Goal: Transaction & Acquisition: Purchase product/service

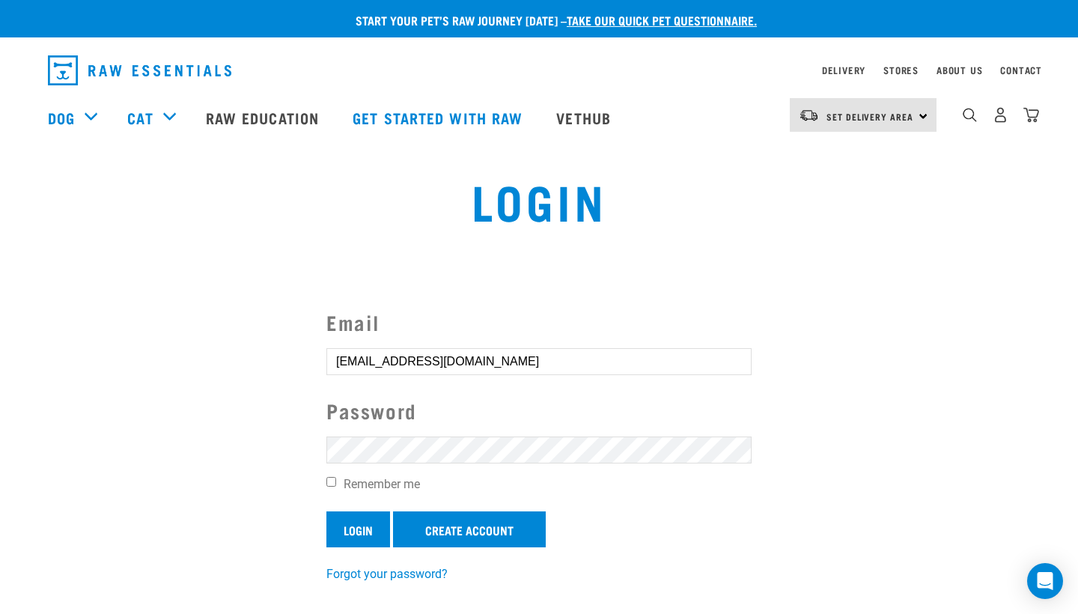
click at [385, 515] on input "Login" at bounding box center [358, 529] width 64 height 36
click at [387, 486] on label "Remember me" at bounding box center [538, 484] width 425 height 18
click at [336, 486] on input "Remember me" at bounding box center [331, 482] width 10 height 10
checkbox input "true"
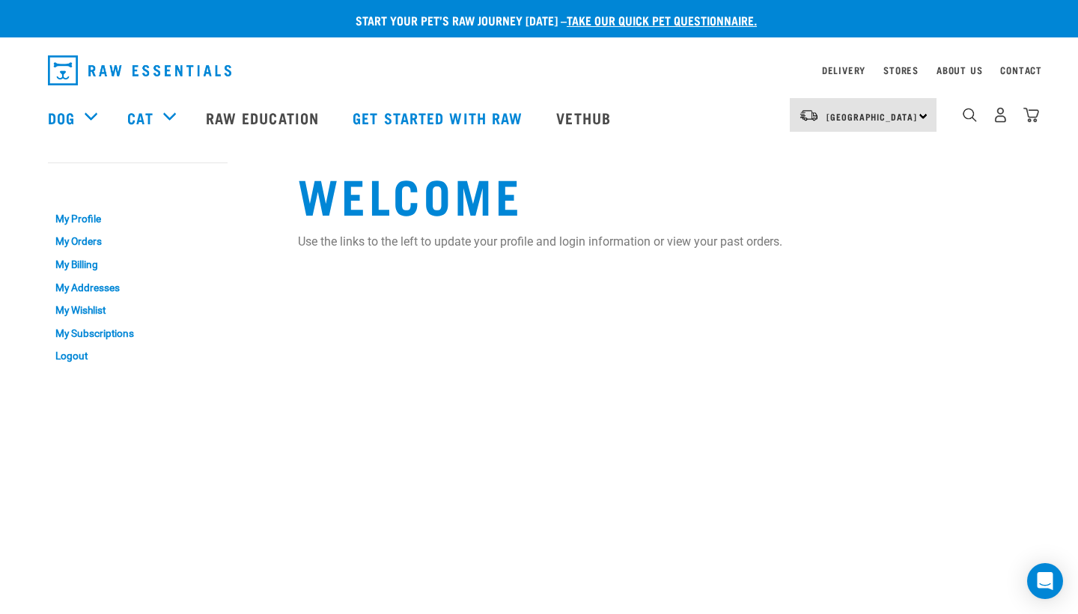
click at [991, 115] on div "0" at bounding box center [1000, 115] width 77 height 34
click at [86, 245] on link "My Orders" at bounding box center [138, 242] width 180 height 23
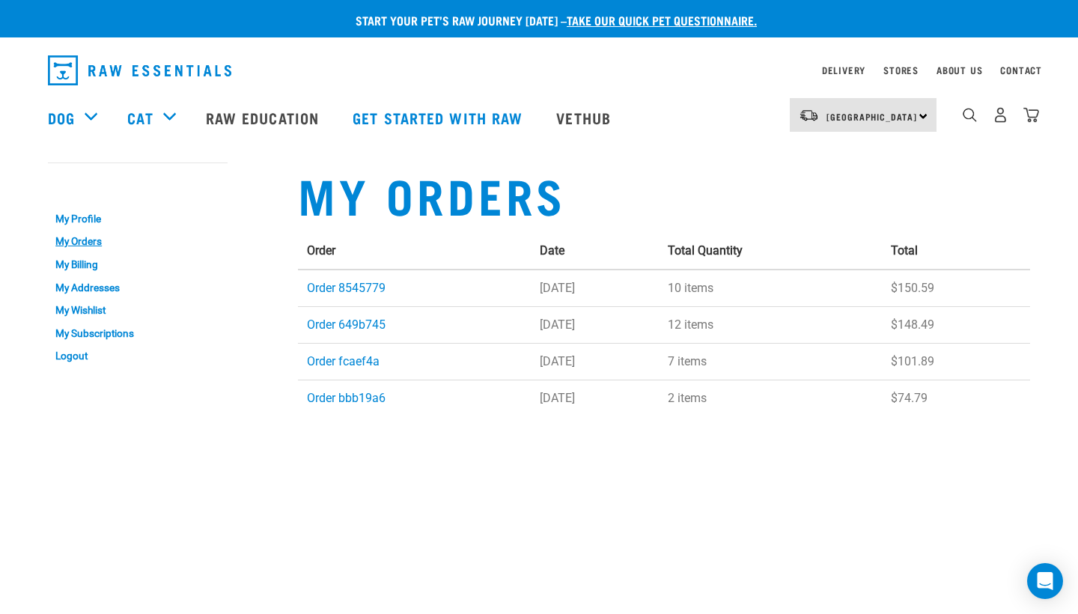
click at [836, 66] on div "Delivery" at bounding box center [843, 70] width 43 height 18
click at [834, 68] on link "Delivery" at bounding box center [843, 69] width 43 height 5
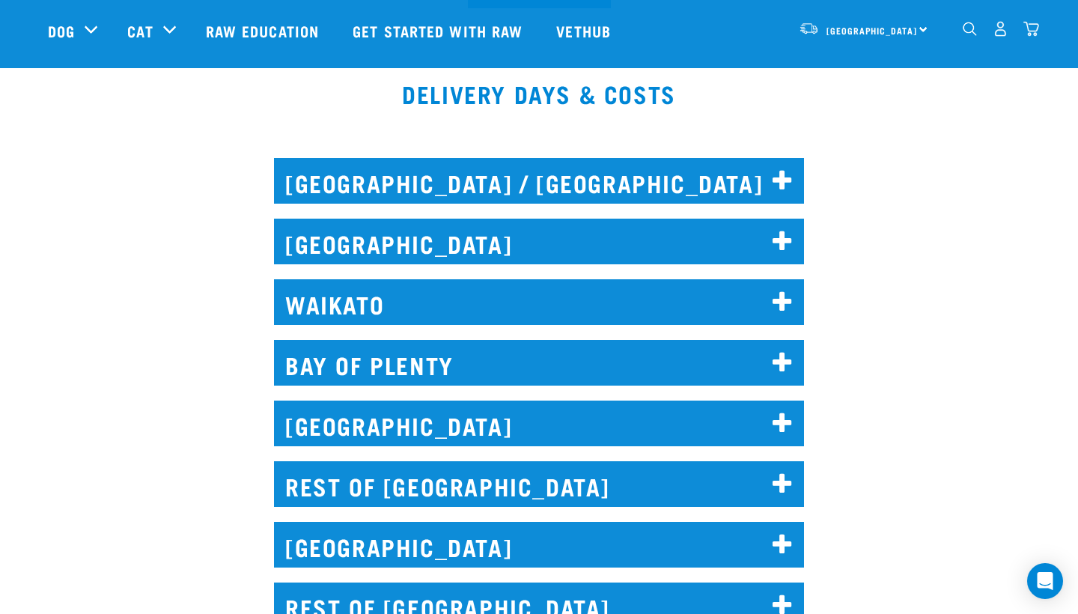
scroll to position [641, 0]
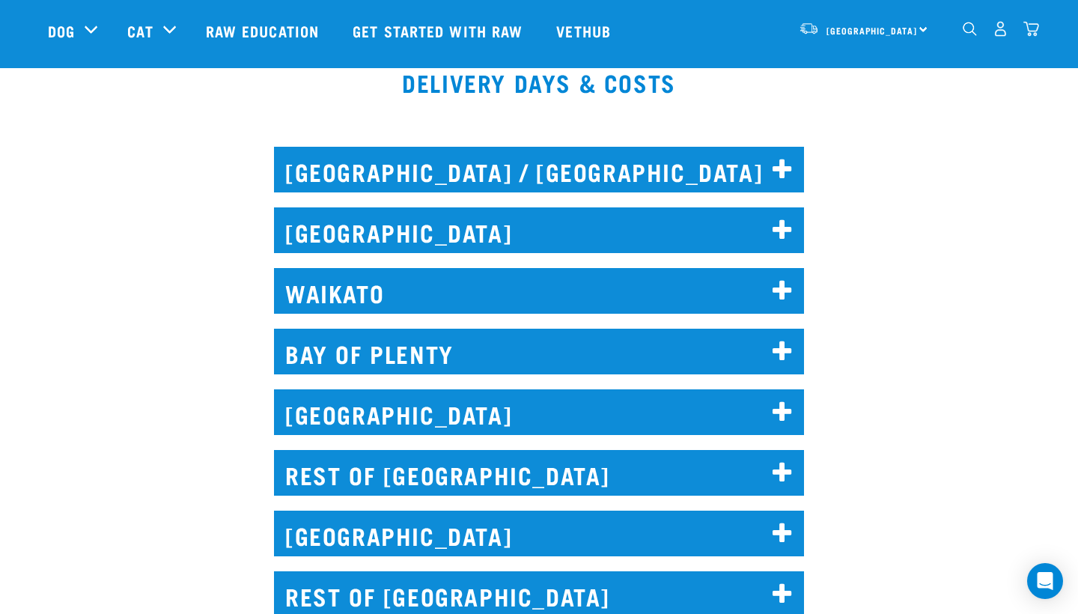
click at [543, 411] on h2 "WELLINGTON" at bounding box center [539, 412] width 530 height 46
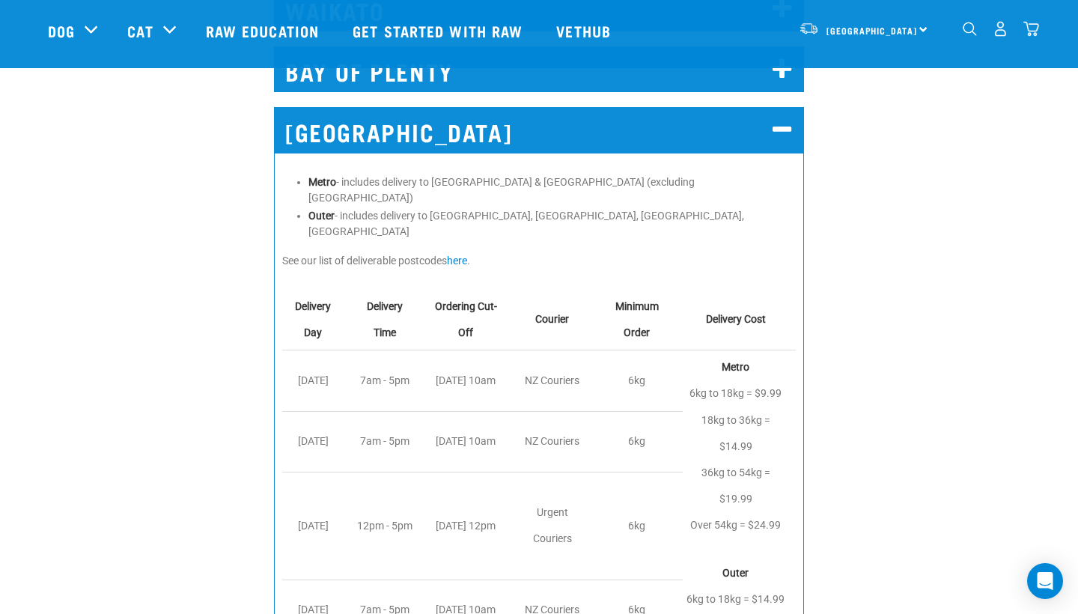
scroll to position [925, 0]
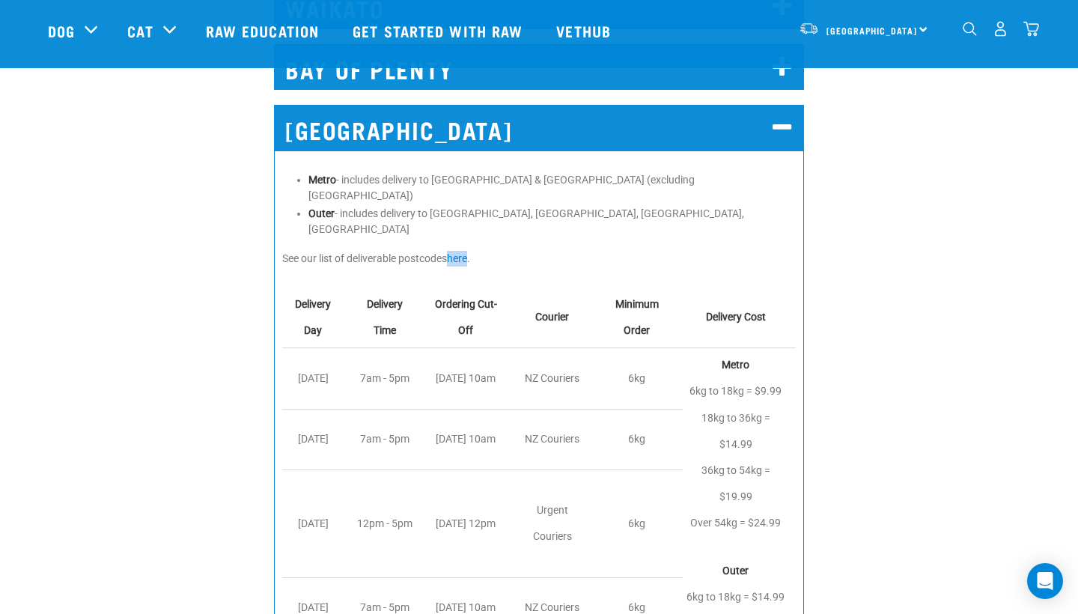
click at [594, 186] on li "Metro - includes delivery to Central Wellington & Lower Hutt (excluding Eastbou…" at bounding box center [551, 187] width 487 height 31
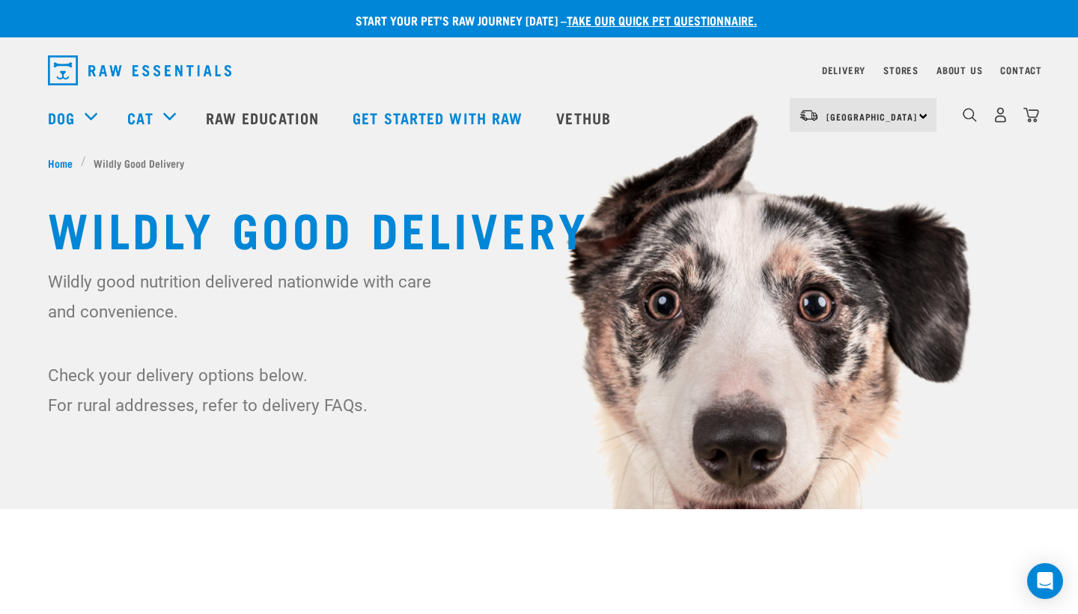
scroll to position [0, 0]
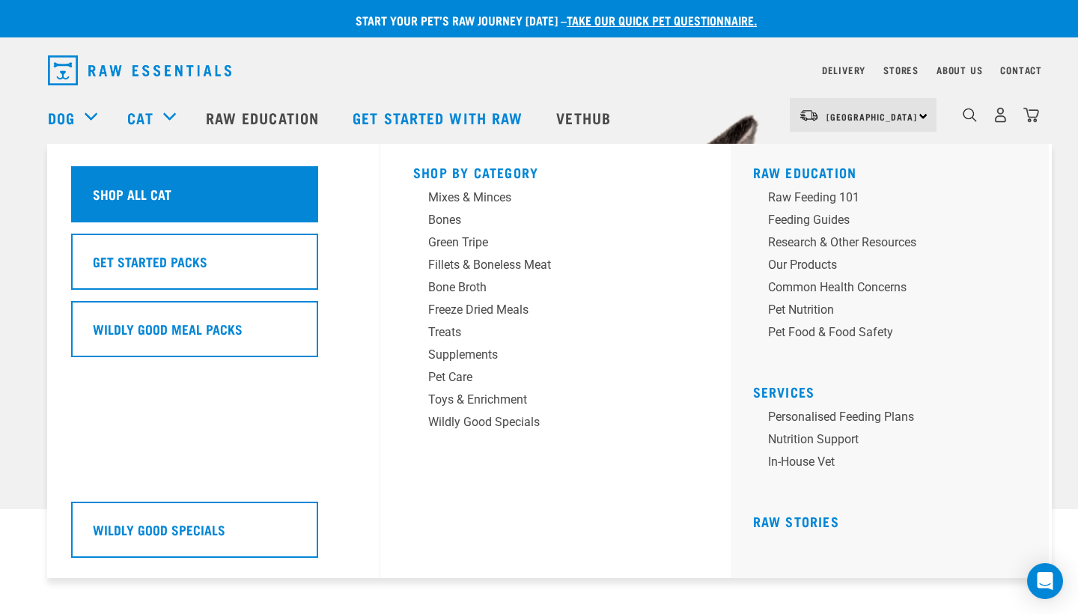
click at [139, 187] on h5 "Shop All Cat" at bounding box center [132, 193] width 79 height 19
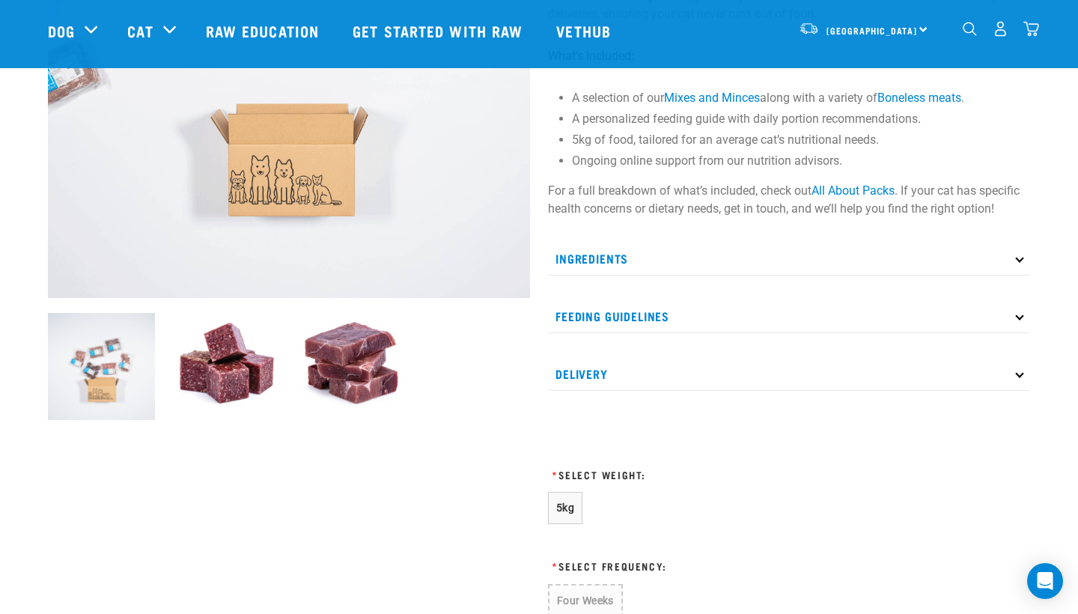
scroll to position [297, 0]
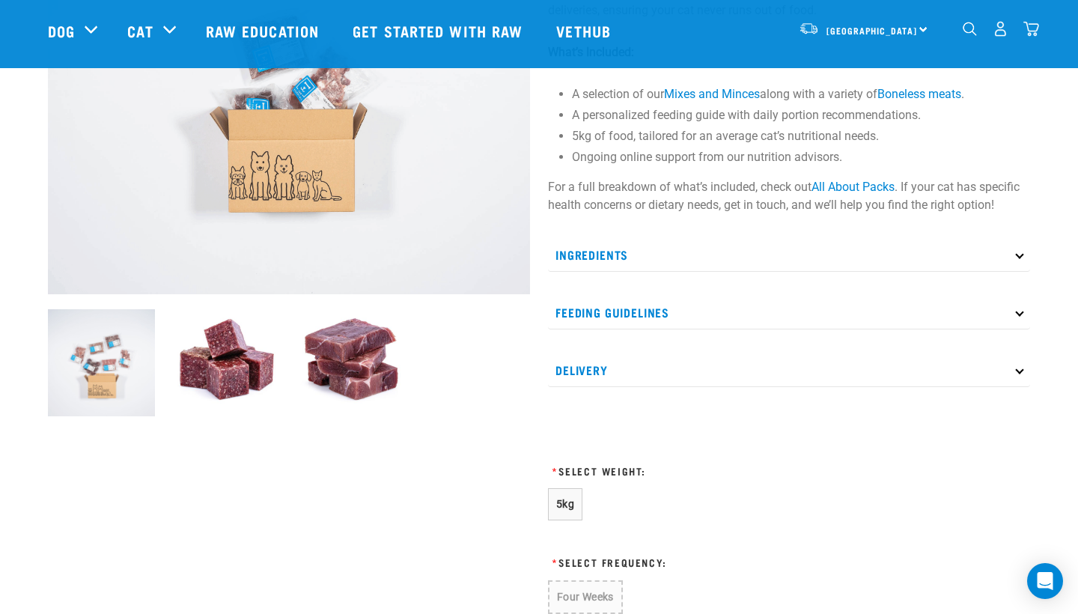
click at [808, 259] on p "Ingredients" at bounding box center [789, 255] width 482 height 34
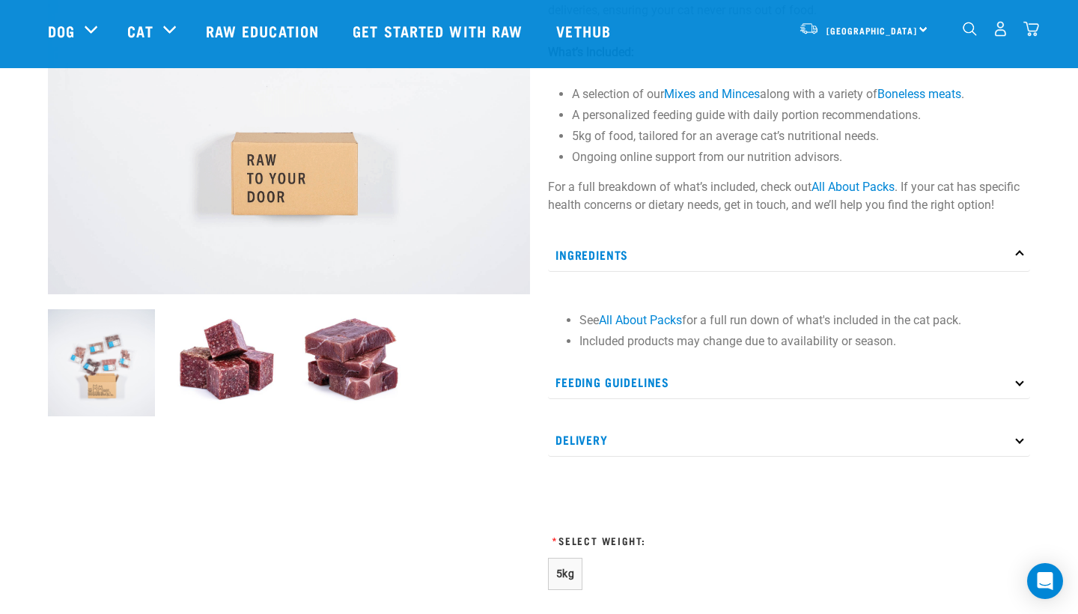
click at [808, 259] on p "Ingredients" at bounding box center [789, 255] width 482 height 34
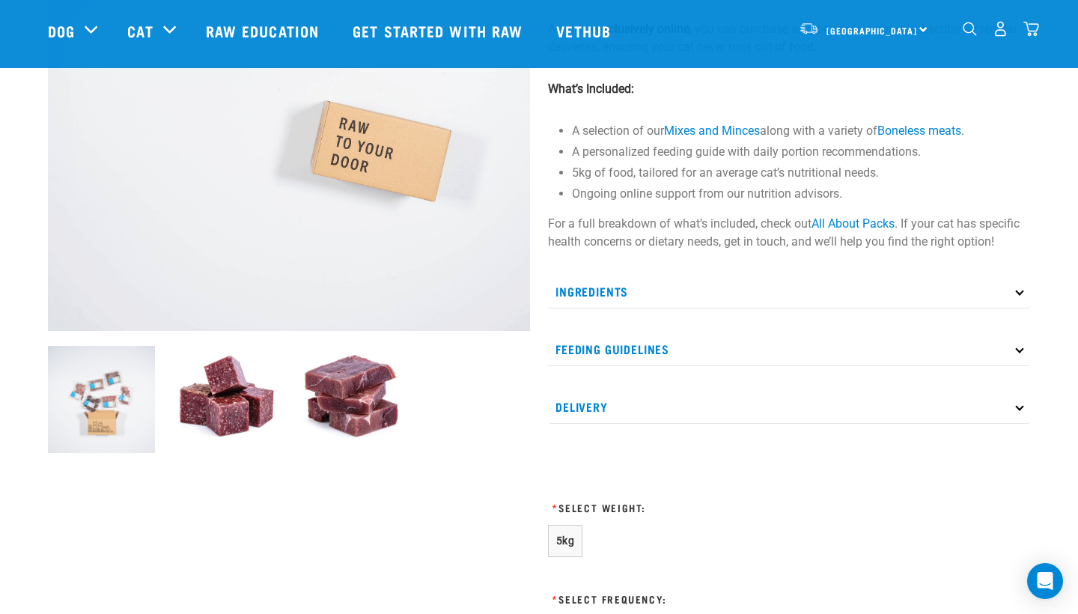
scroll to position [266, 0]
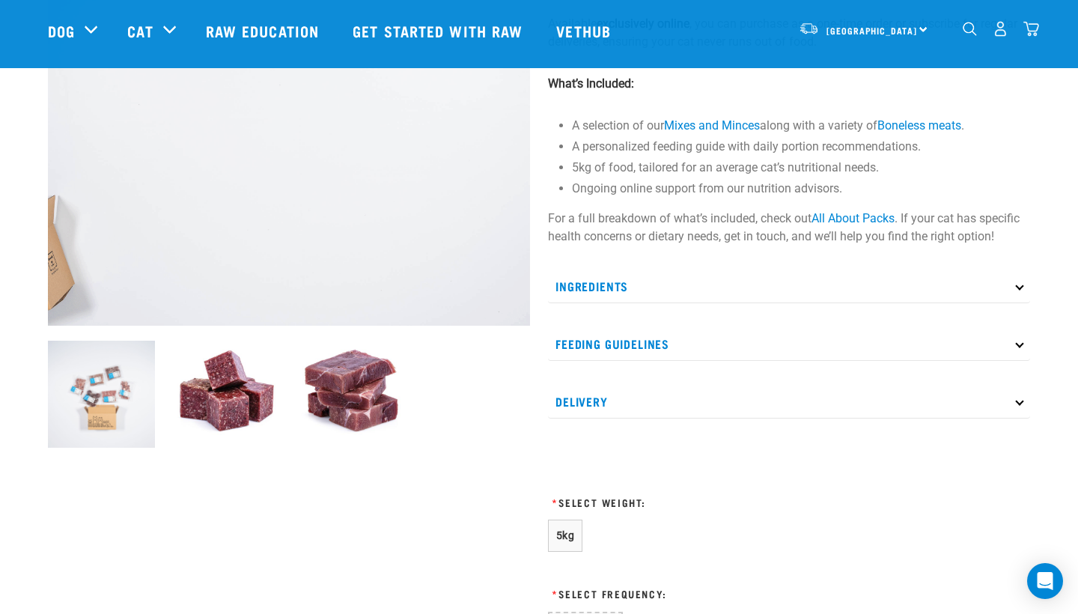
click at [716, 399] on p "Delivery" at bounding box center [789, 402] width 482 height 34
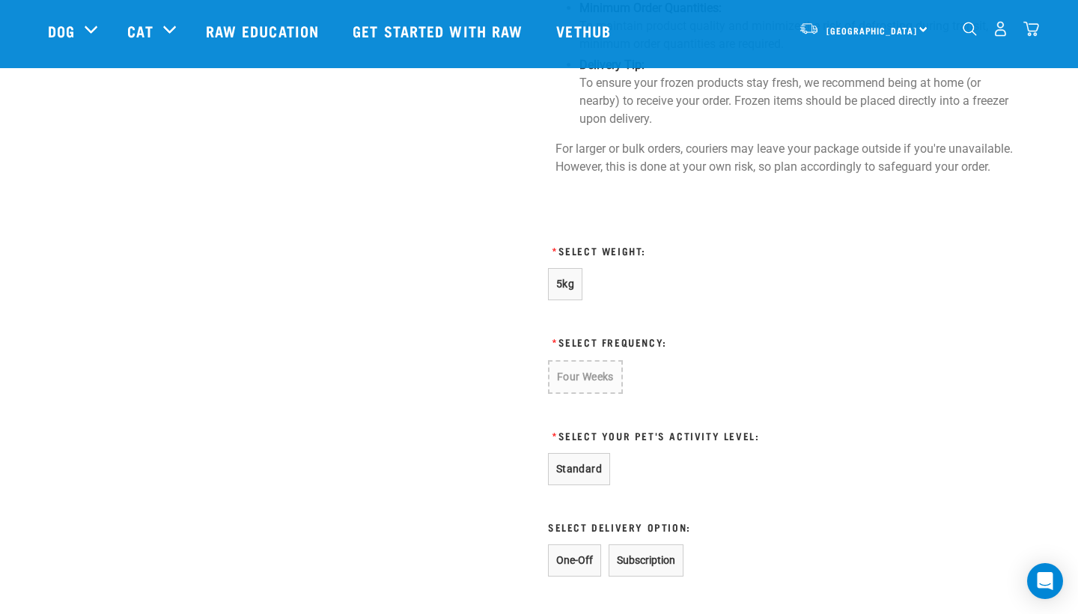
scroll to position [1112, 0]
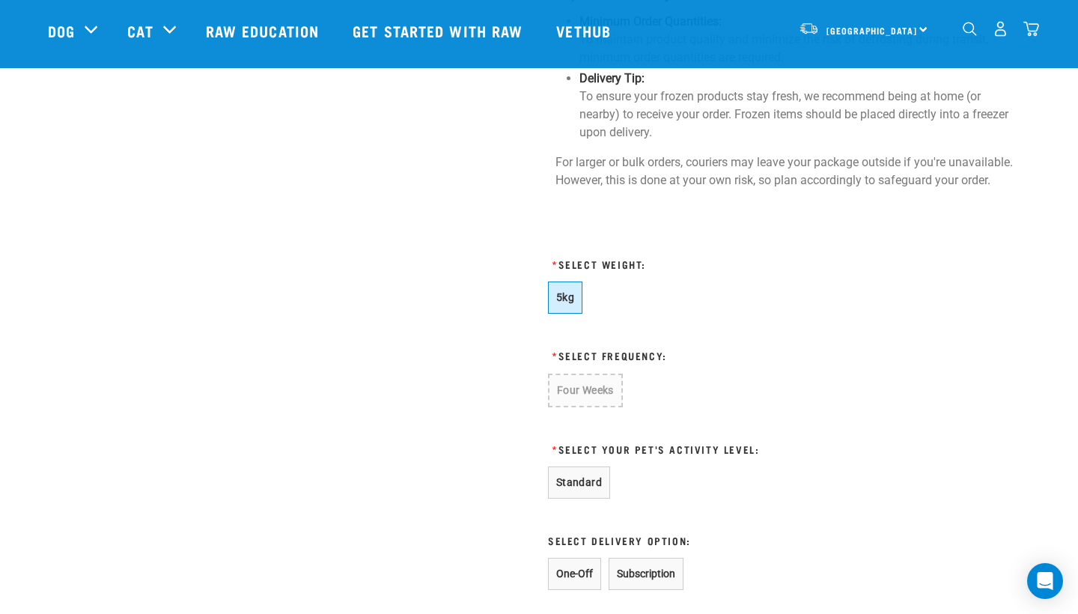
click at [565, 291] on span "5kg" at bounding box center [565, 297] width 18 height 12
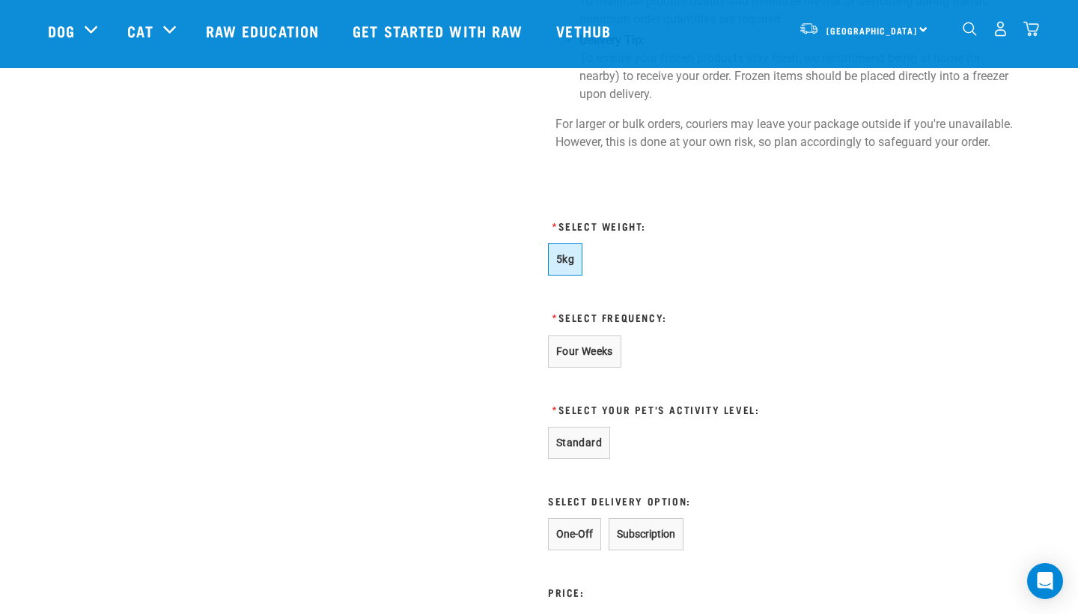
scroll to position [1157, 0]
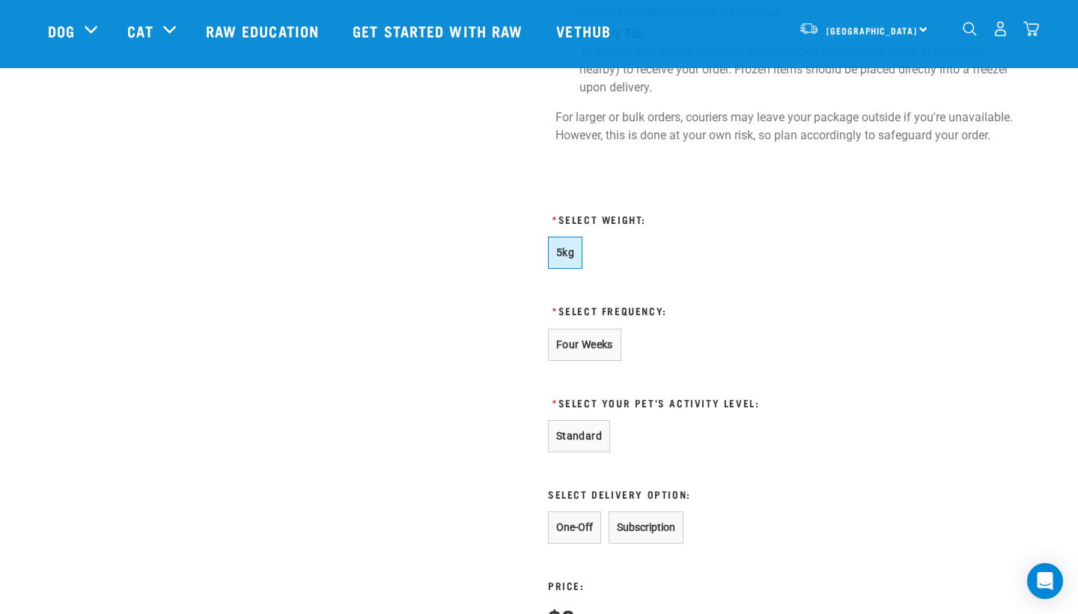
click at [566, 511] on button "One-Off" at bounding box center [574, 527] width 53 height 32
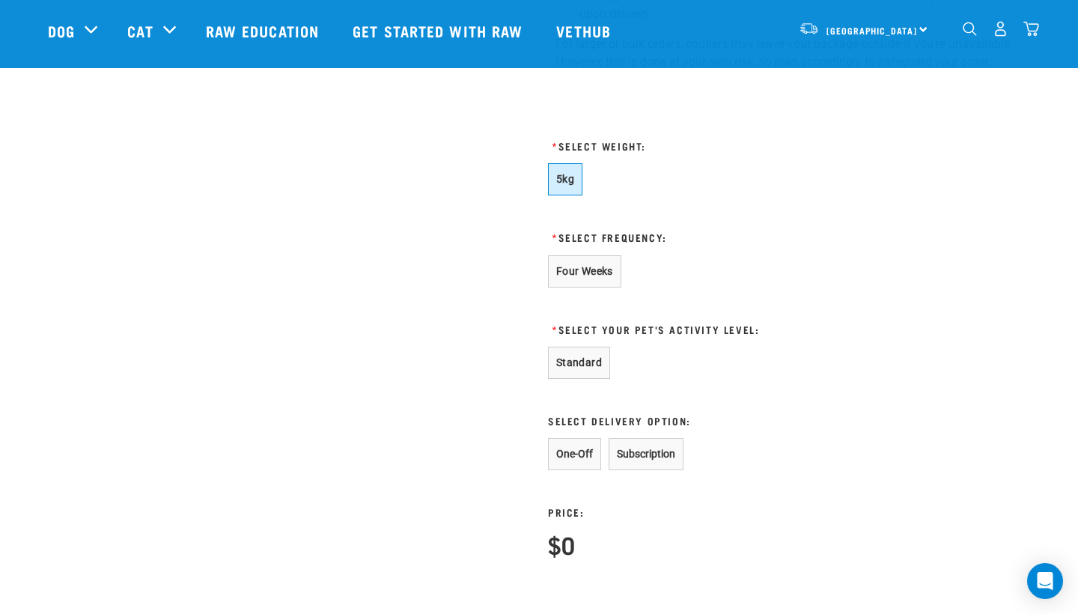
scroll to position [1231, 0]
click at [610, 254] on button "Four Weeks" at bounding box center [584, 270] width 73 height 32
click at [564, 437] on button "One-Off" at bounding box center [574, 453] width 53 height 32
click at [591, 346] on button "Standard" at bounding box center [579, 362] width 62 height 32
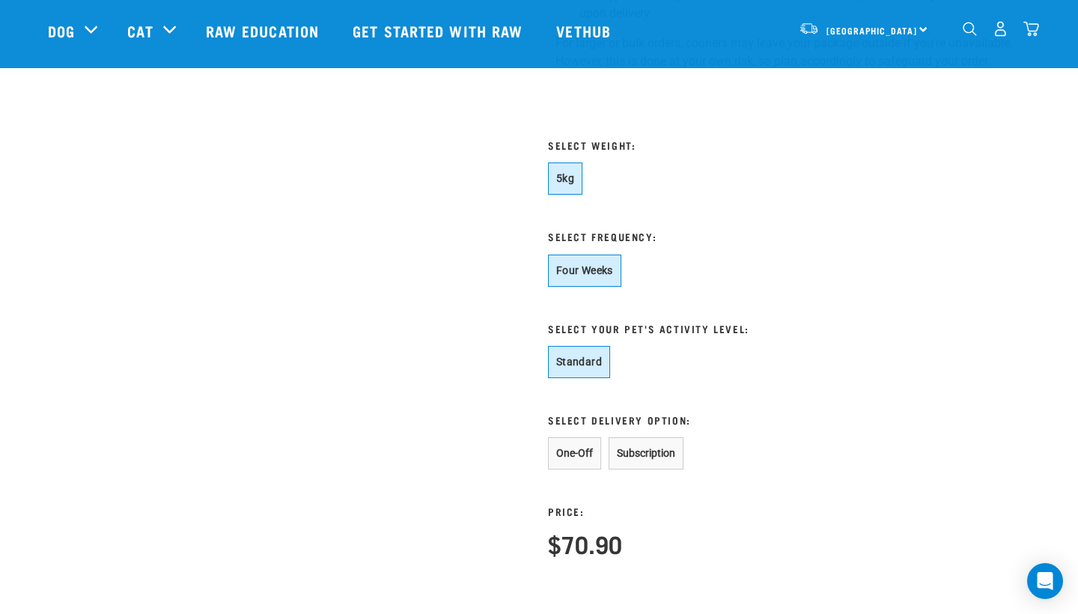
click at [565, 437] on button "One-Off" at bounding box center [574, 453] width 53 height 32
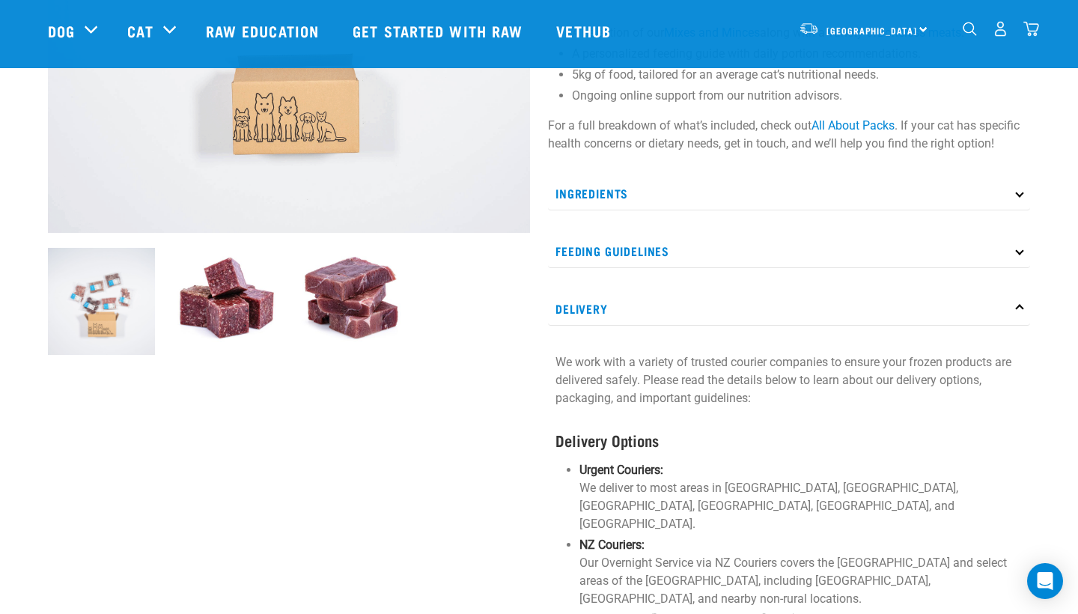
scroll to position [354, 0]
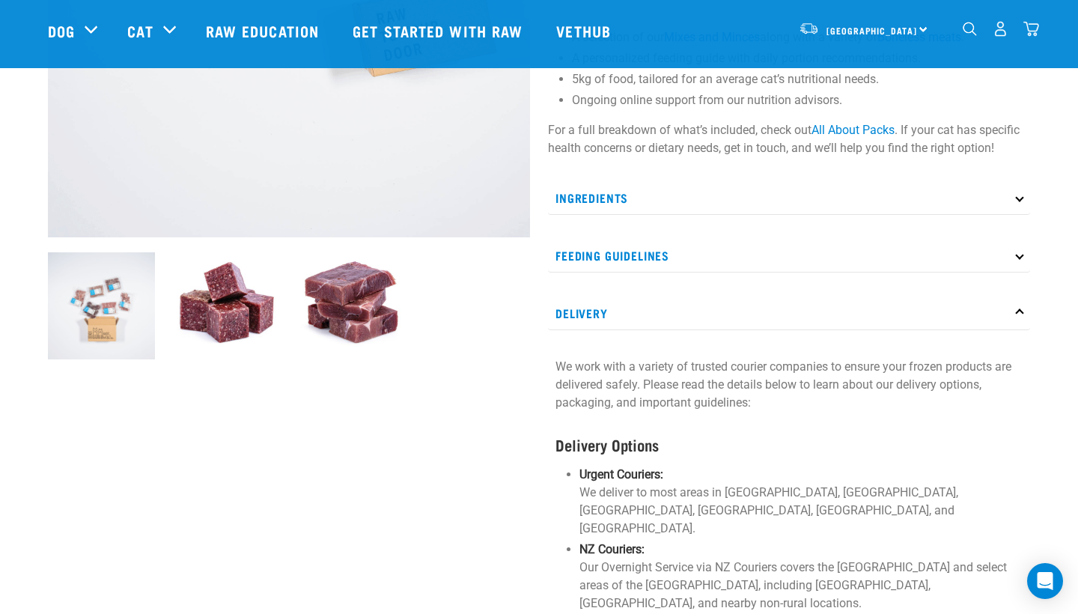
click at [1012, 203] on p "Ingredients" at bounding box center [789, 198] width 482 height 34
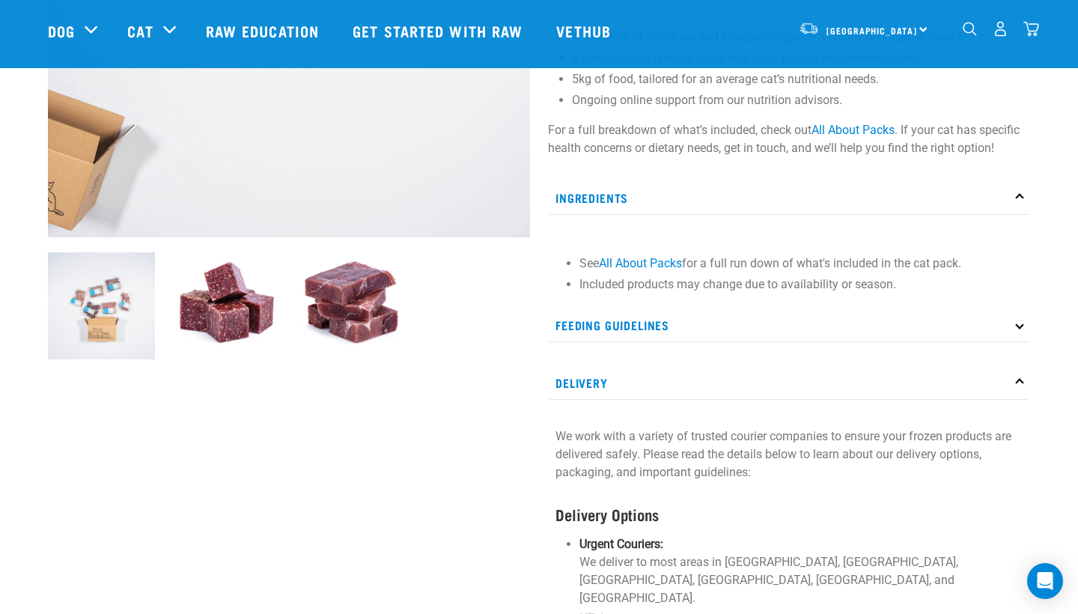
click at [1012, 203] on p "Ingredients" at bounding box center [789, 198] width 482 height 34
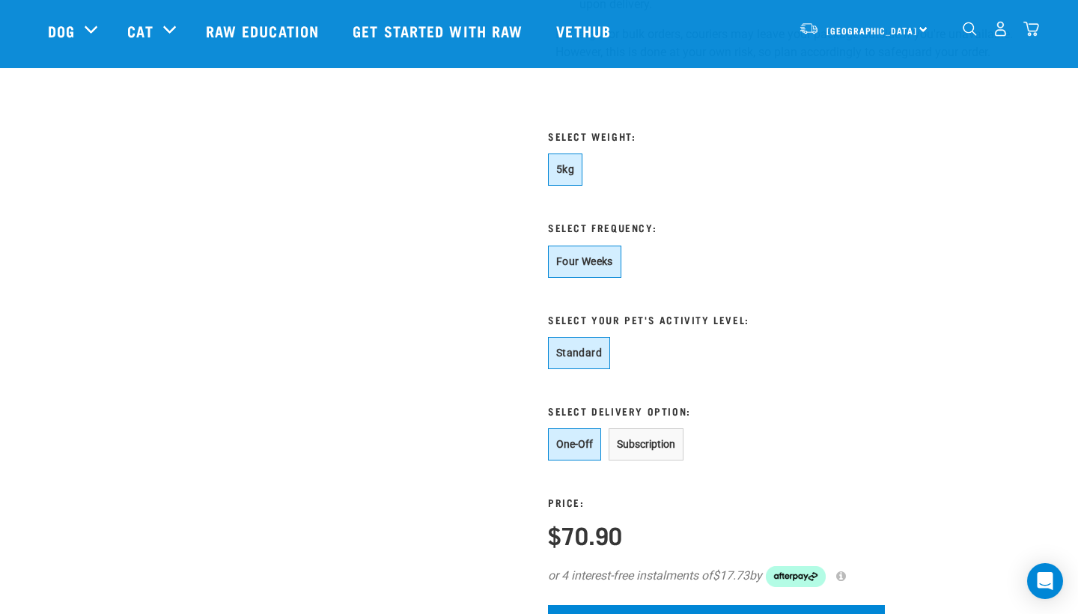
scroll to position [1249, 0]
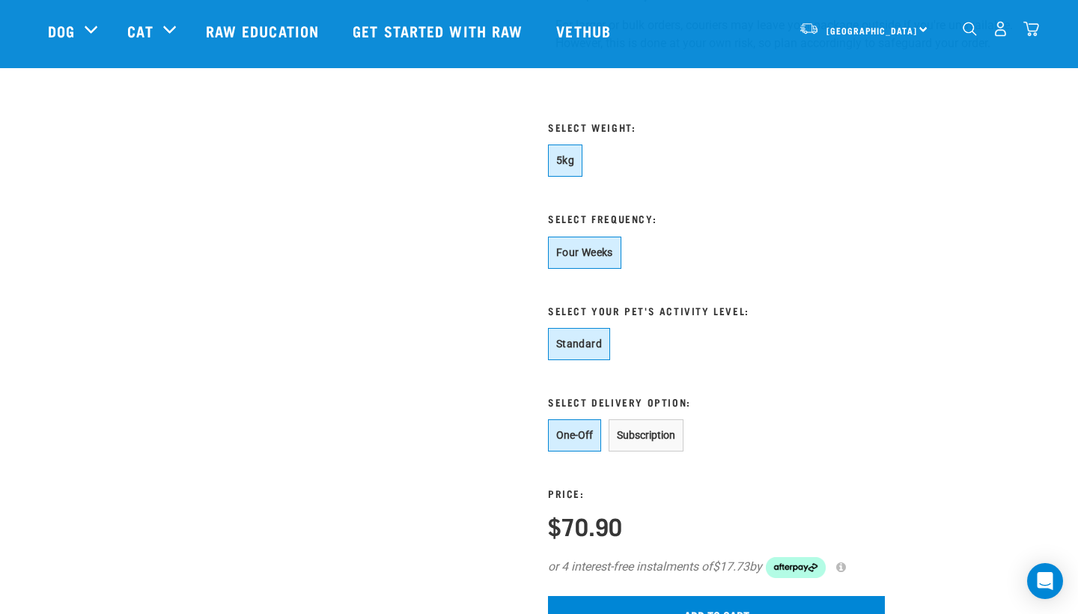
click at [647, 419] on button "Subscription" at bounding box center [646, 435] width 75 height 32
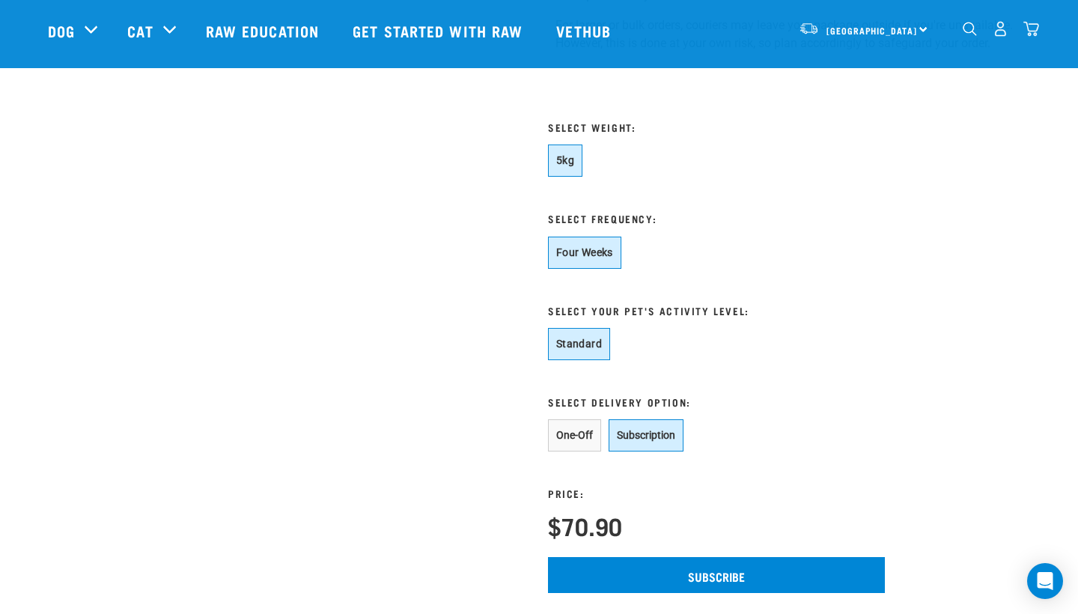
click at [588, 419] on button "One-Off" at bounding box center [574, 435] width 53 height 32
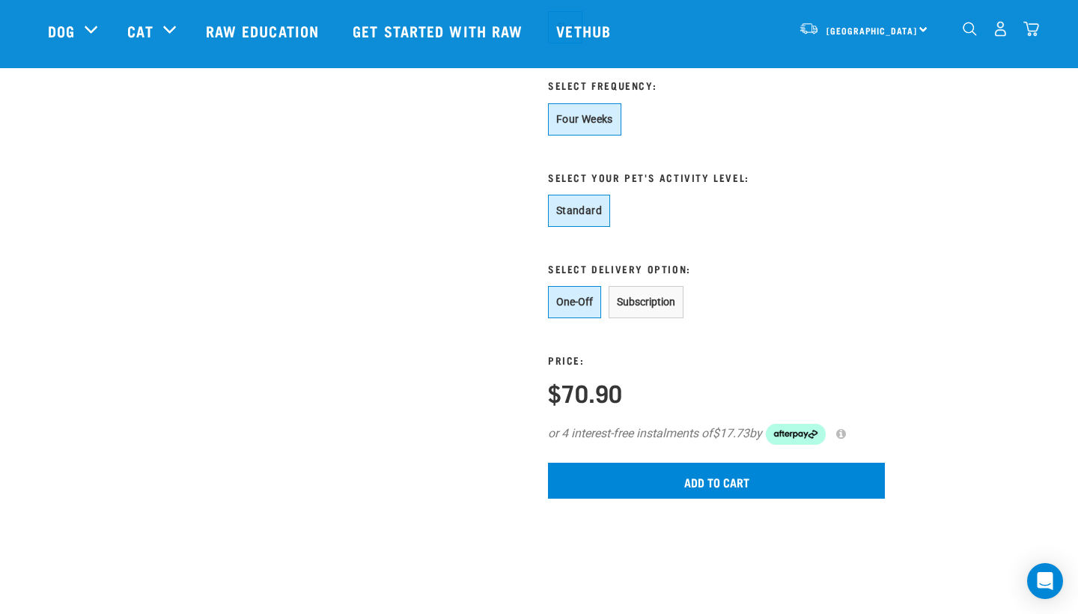
scroll to position [1385, 0]
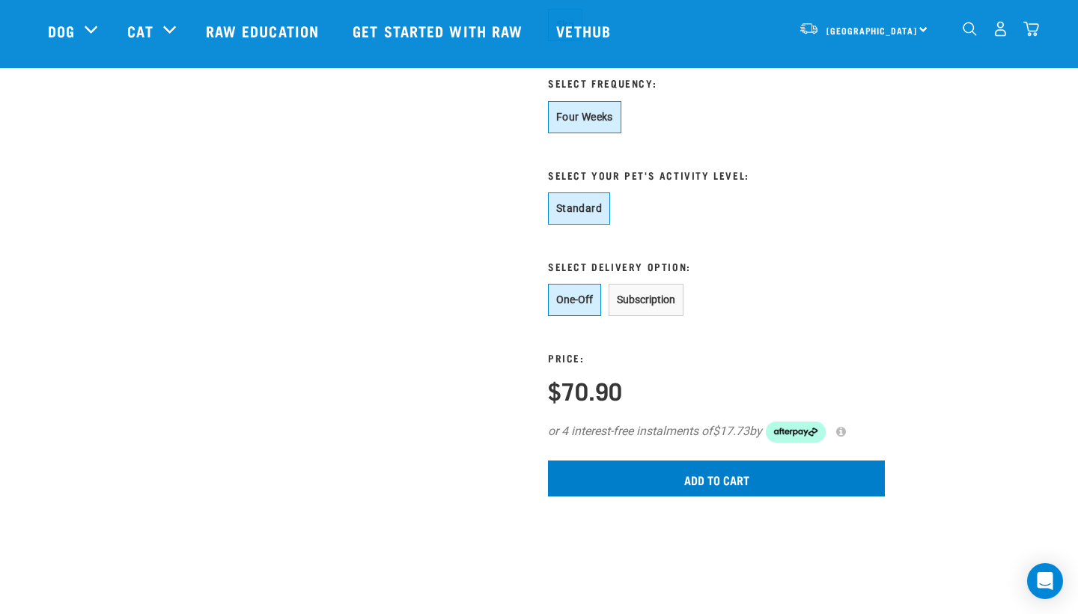
click at [731, 460] on input "Add to cart" at bounding box center [716, 478] width 337 height 36
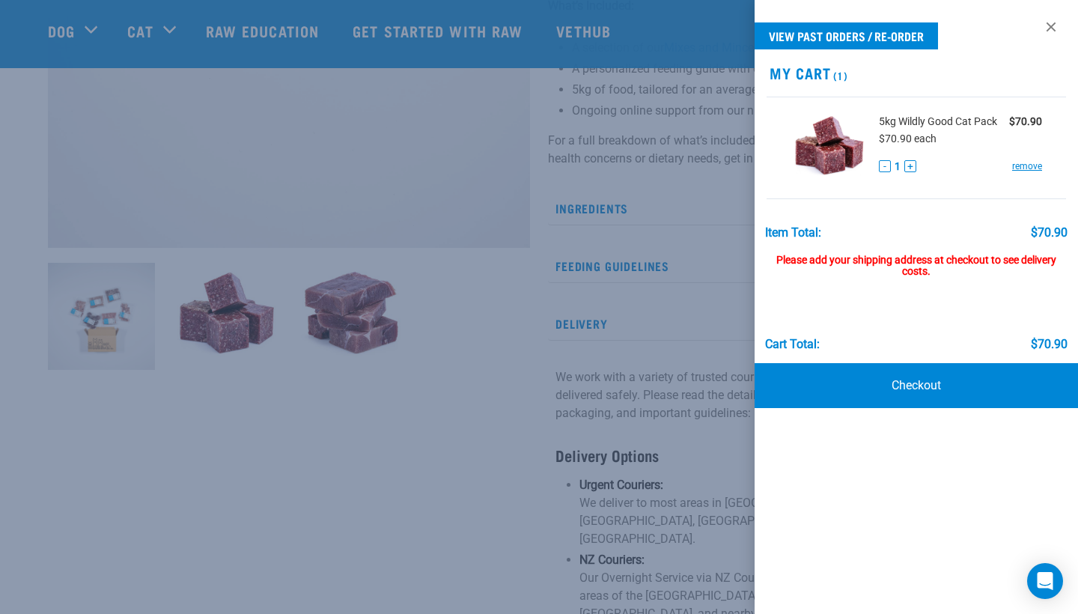
scroll to position [326, 0]
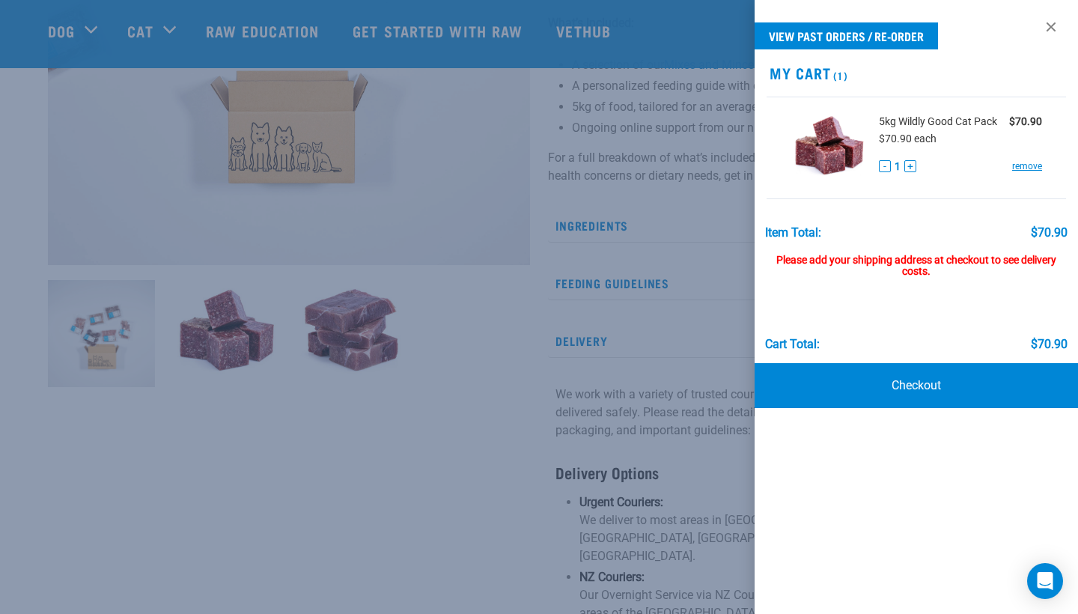
click at [671, 421] on div at bounding box center [539, 307] width 1078 height 614
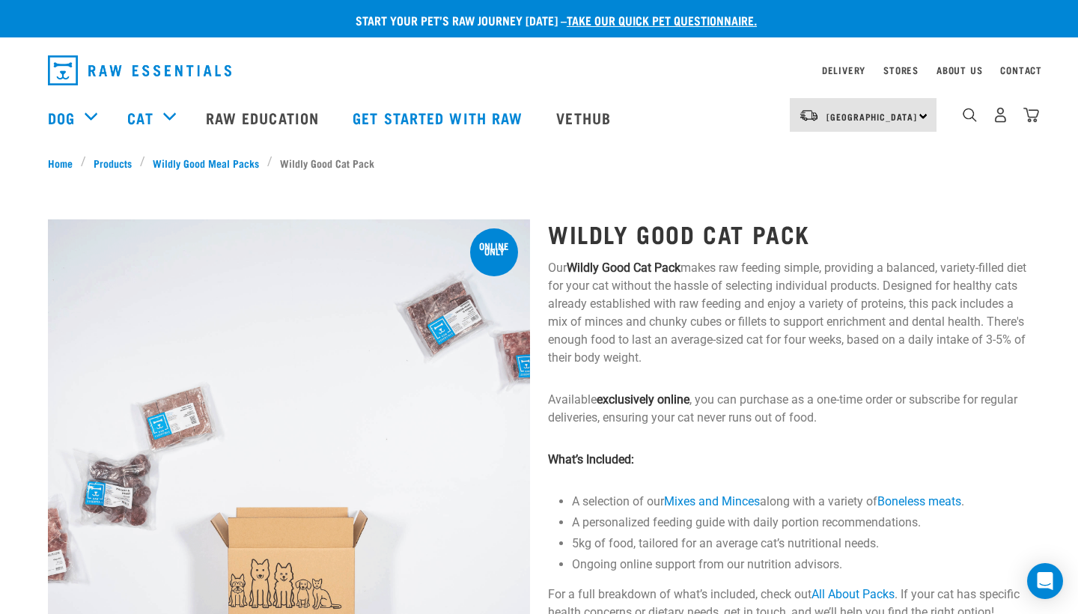
scroll to position [0, 0]
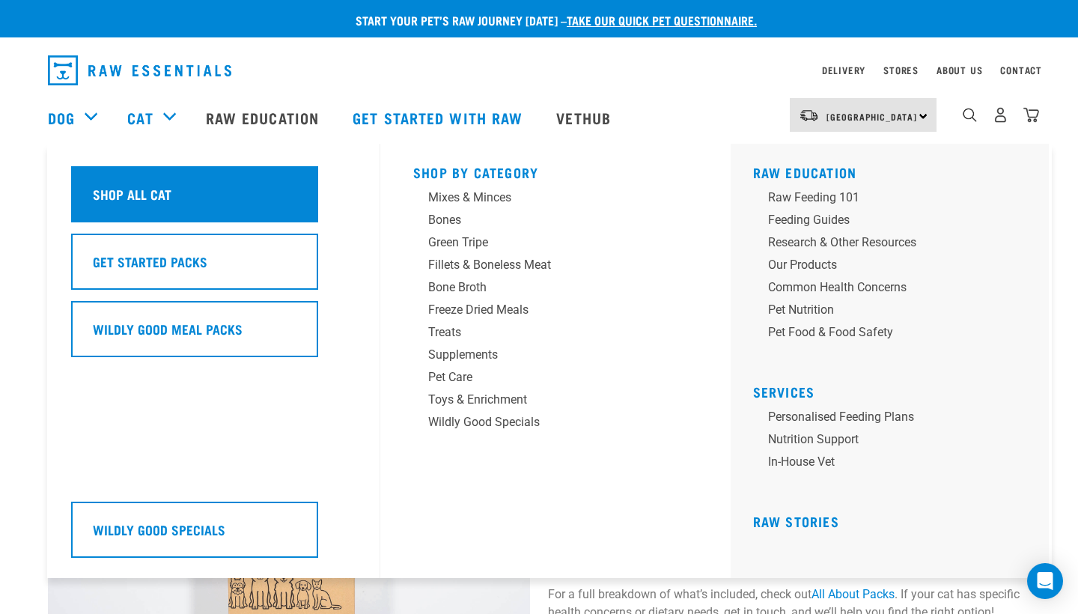
click at [151, 195] on div "Shop All Cat" at bounding box center [194, 194] width 247 height 56
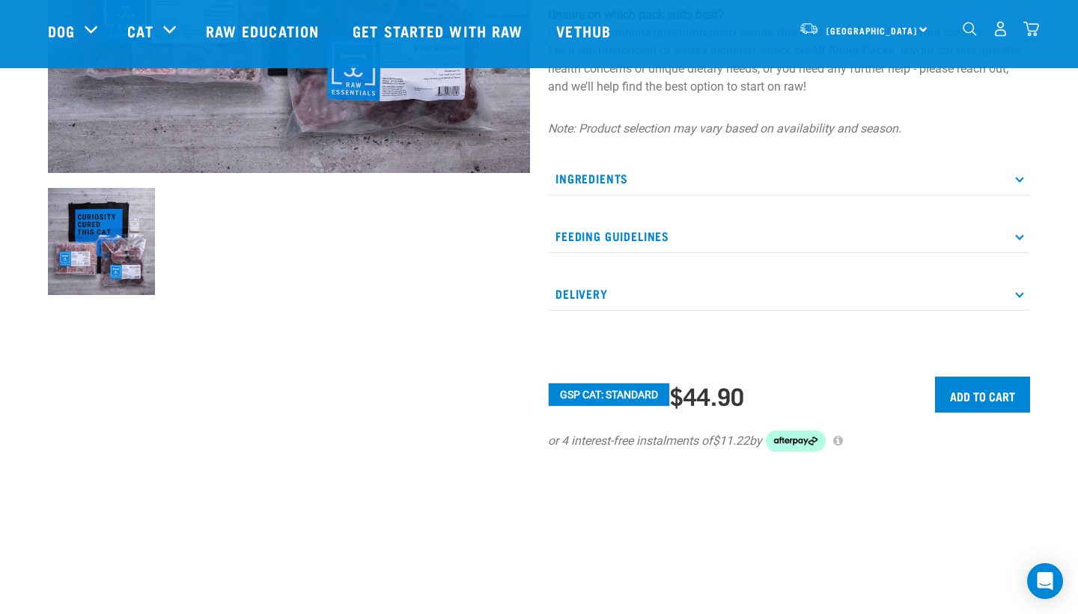
scroll to position [422, 0]
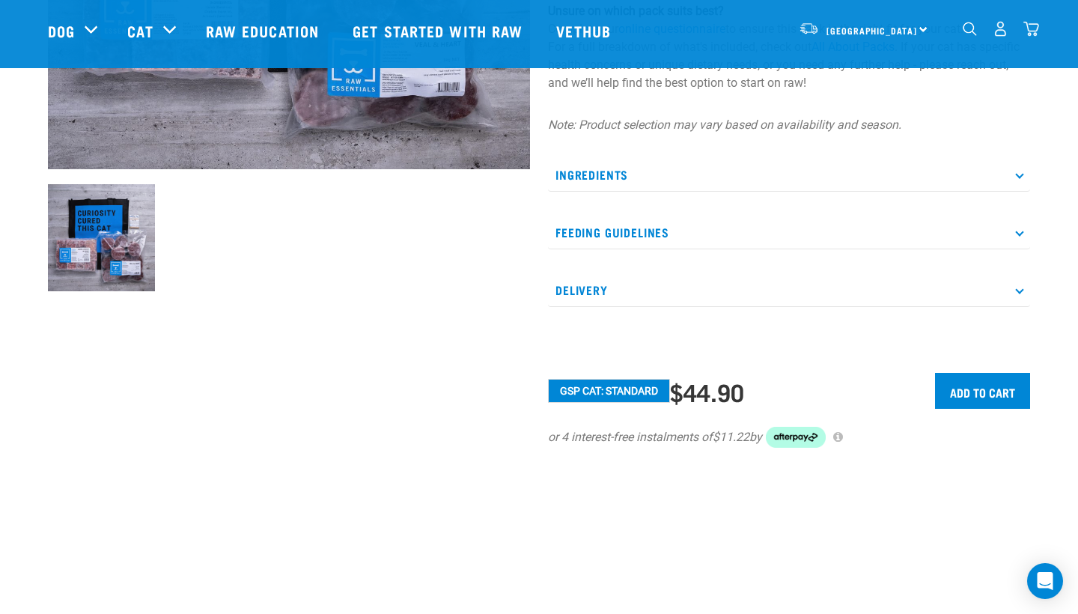
click at [1028, 33] on img "dropdown navigation" at bounding box center [1031, 29] width 16 height 16
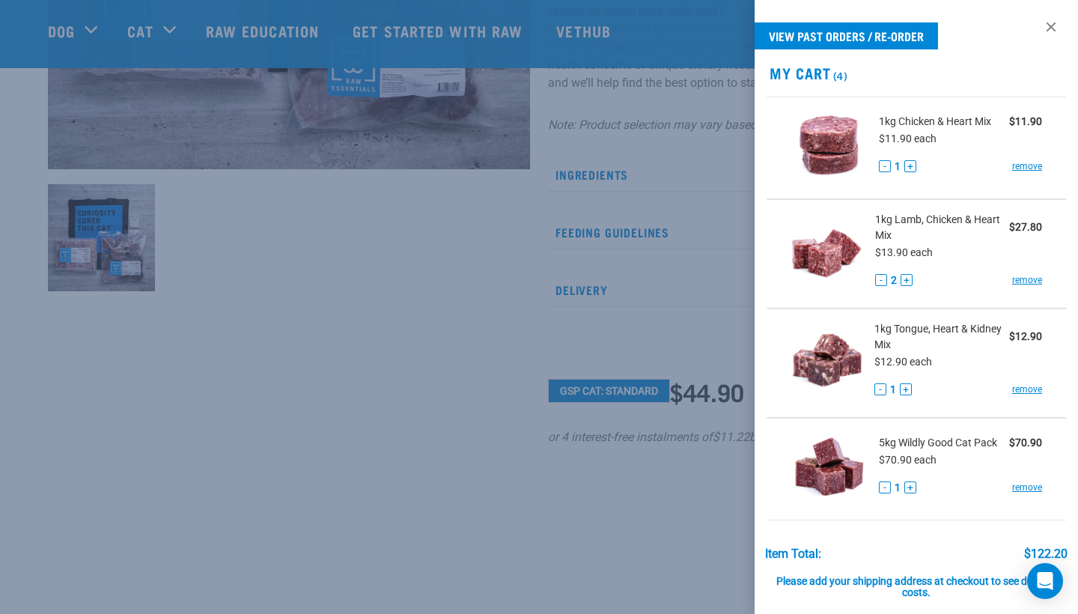
click at [454, 335] on div at bounding box center [539, 307] width 1078 height 614
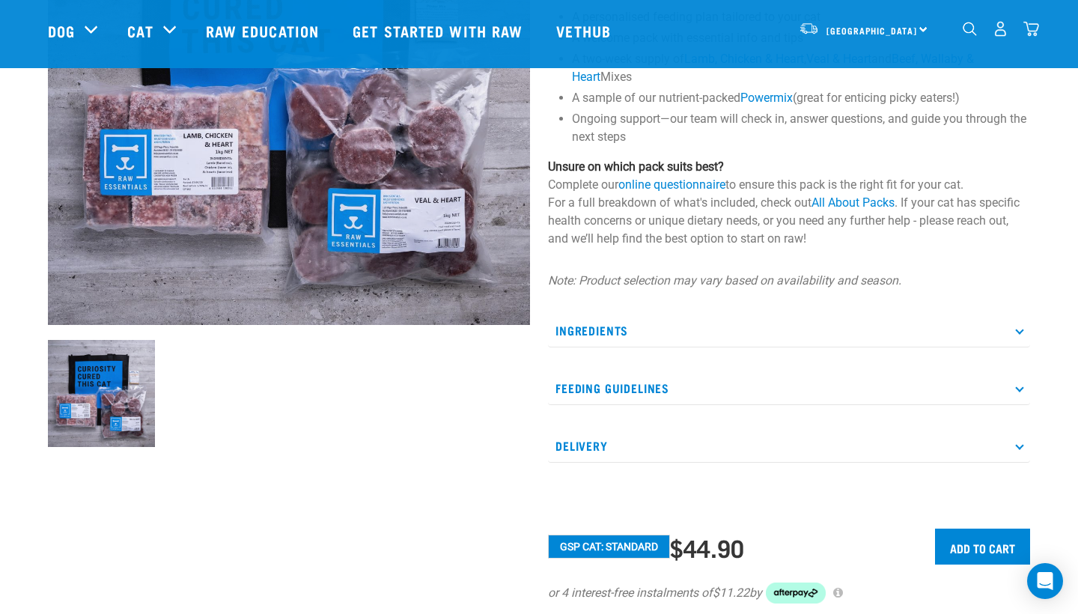
scroll to position [280, 0]
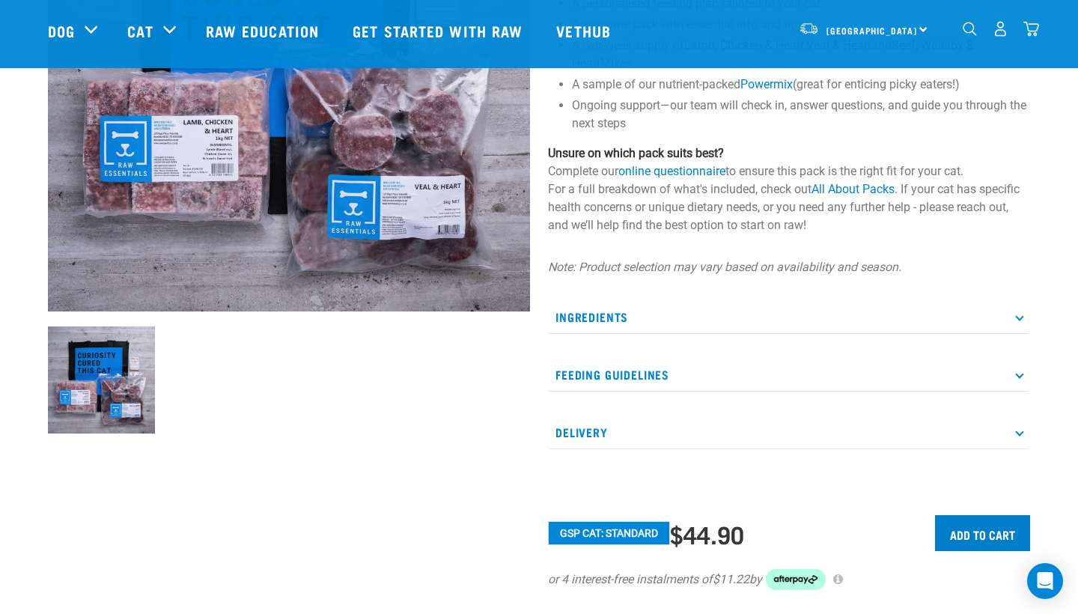
click at [971, 521] on input "Add to cart" at bounding box center [982, 533] width 95 height 36
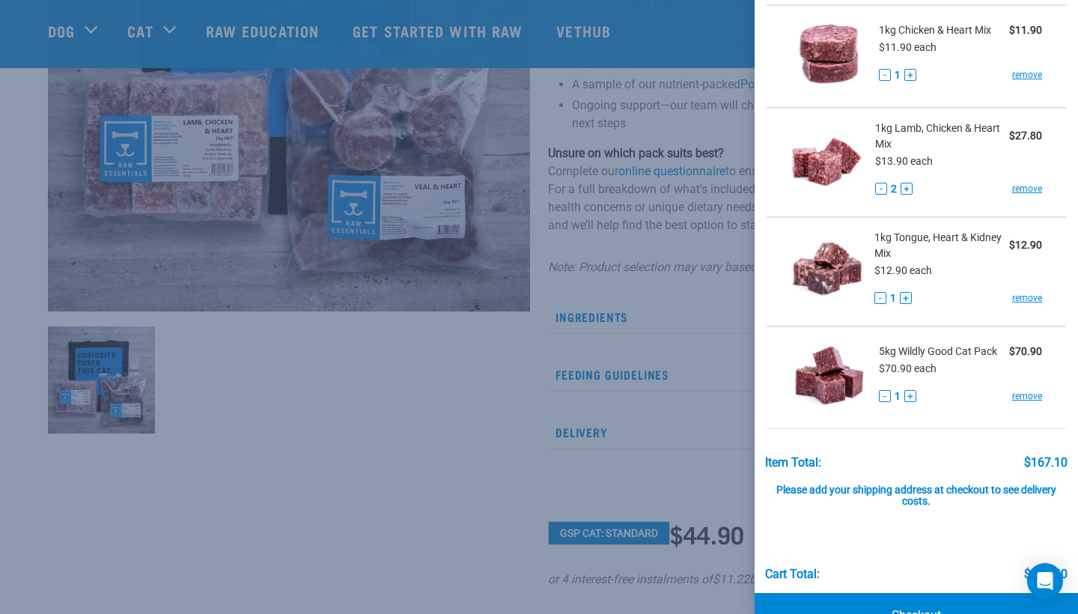
scroll to position [197, 0]
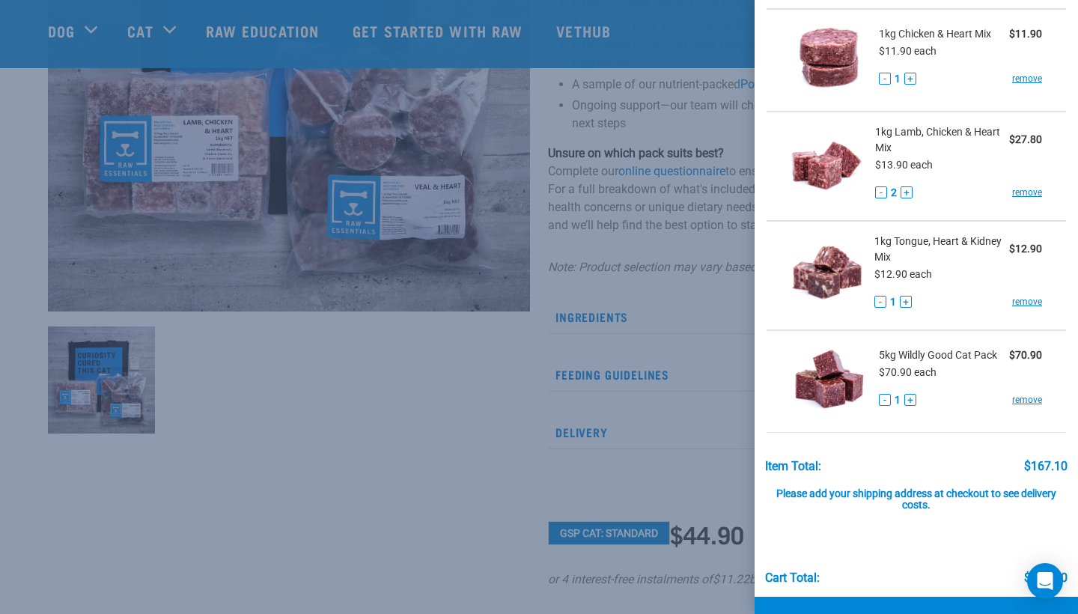
click at [878, 303] on button "-" at bounding box center [880, 302] width 12 height 12
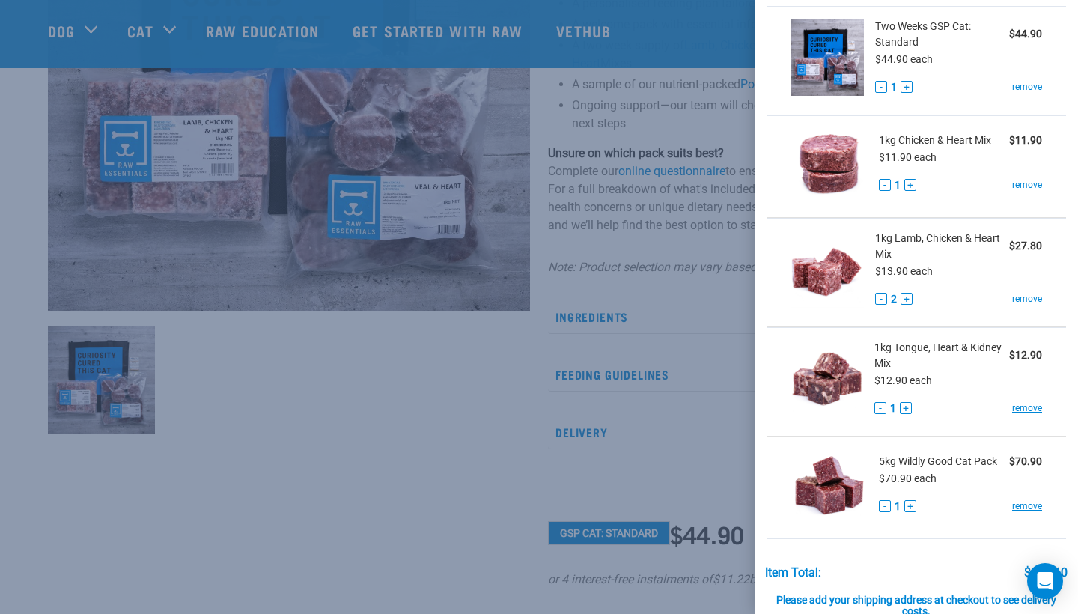
scroll to position [62, 0]
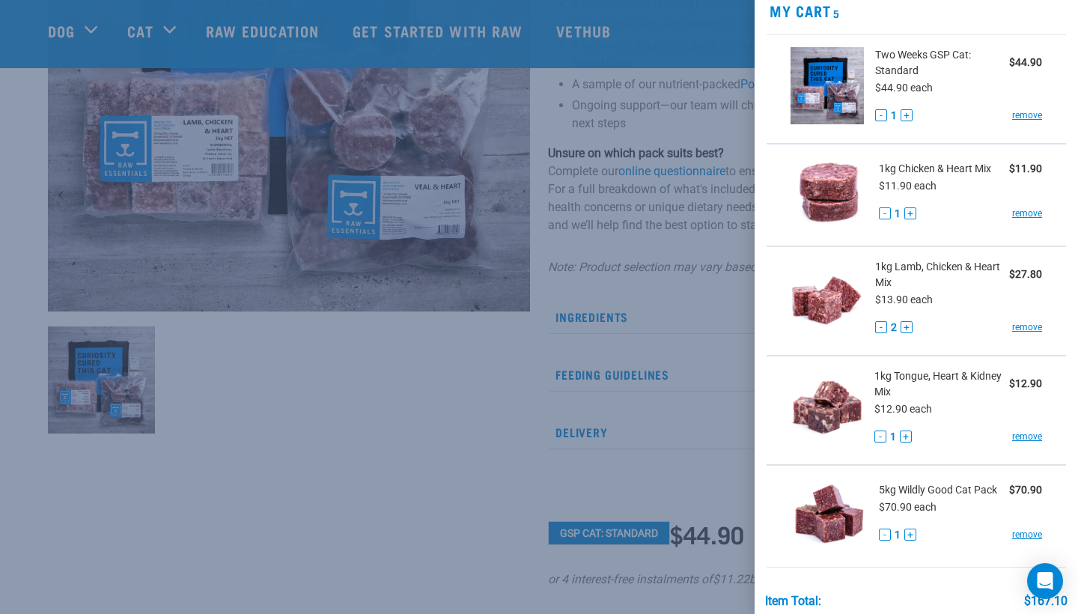
click at [910, 213] on button "+" at bounding box center [910, 213] width 12 height 12
click at [1025, 435] on link "remove" at bounding box center [1027, 436] width 30 height 13
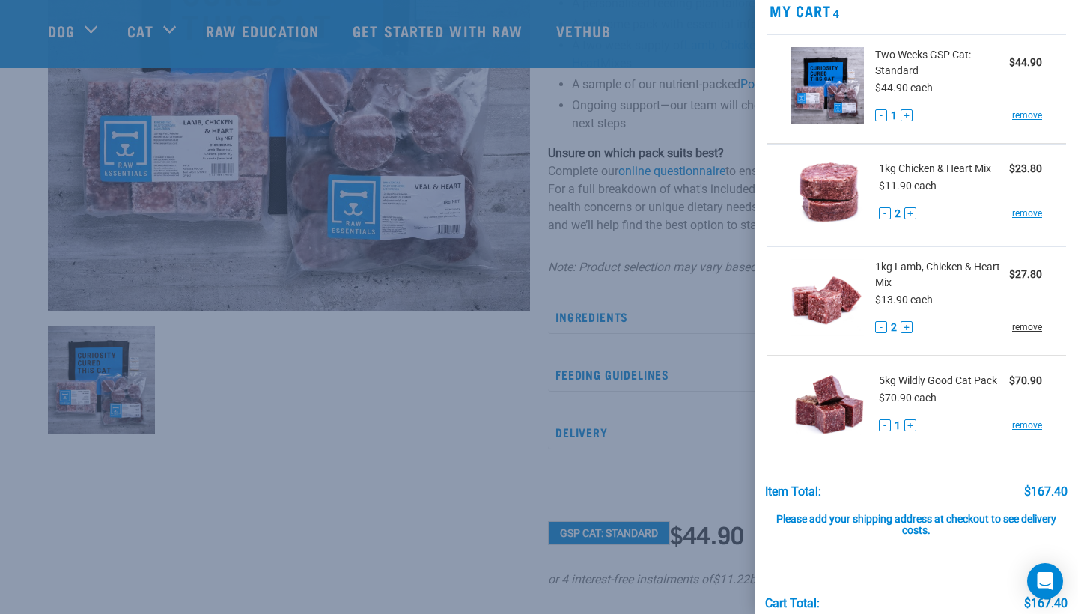
click at [1025, 329] on link "remove" at bounding box center [1027, 326] width 30 height 13
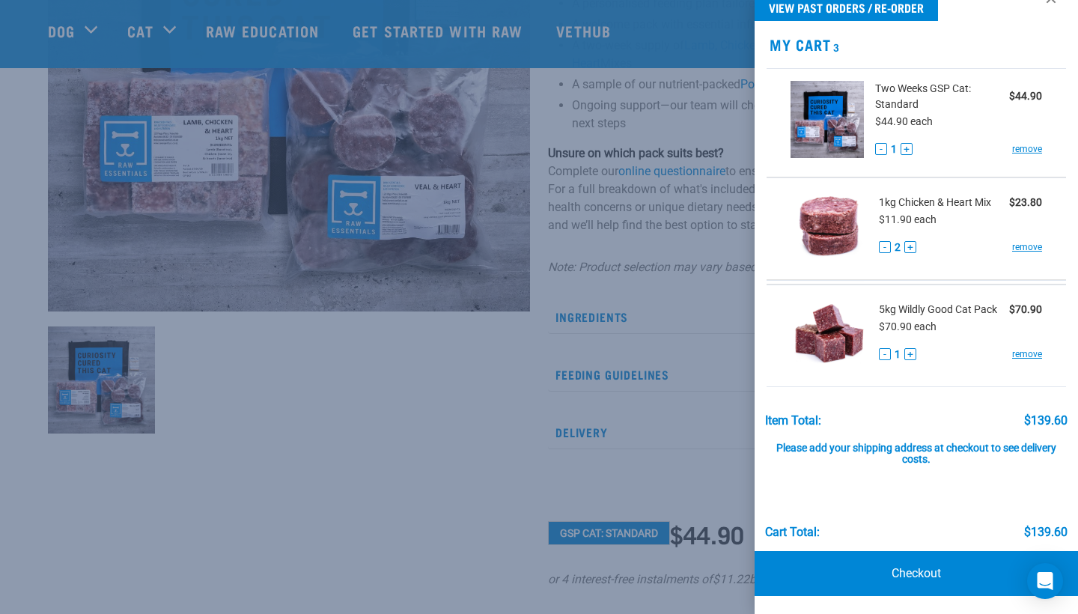
scroll to position [22, 0]
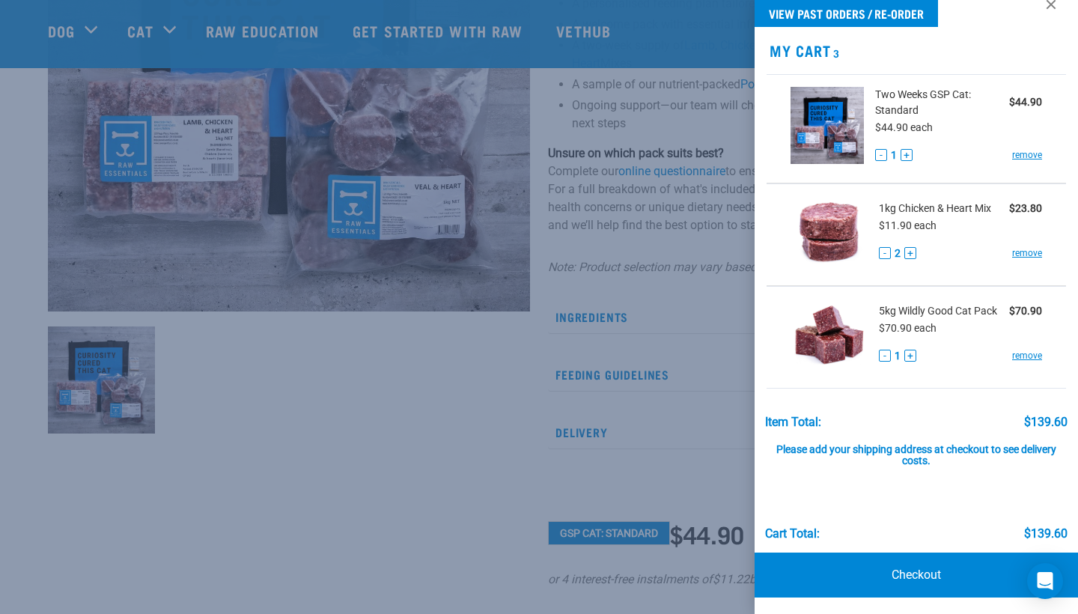
click at [395, 433] on div at bounding box center [539, 307] width 1078 height 614
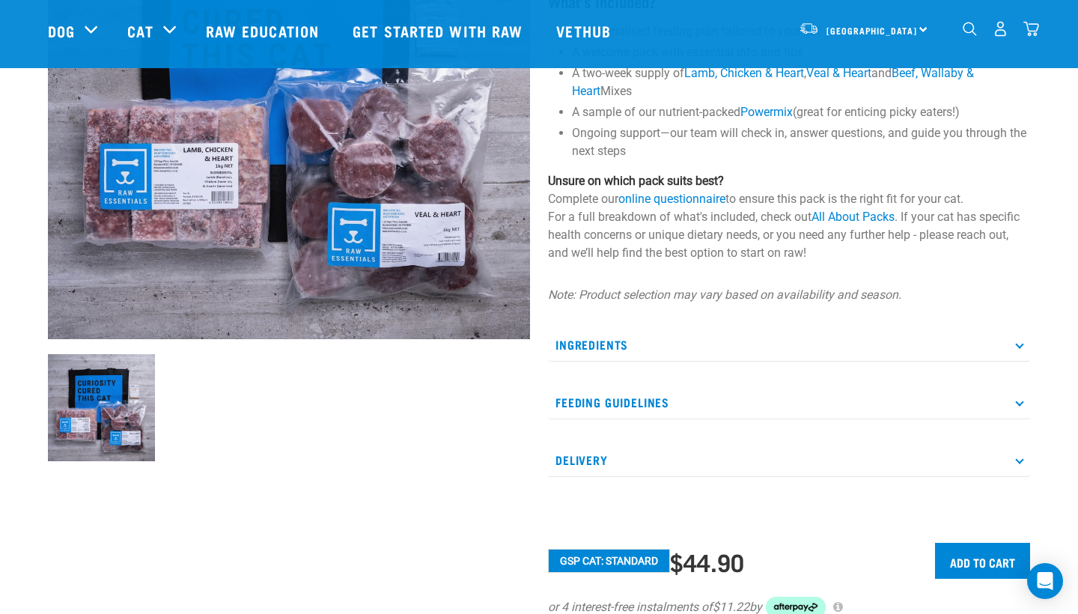
scroll to position [344, 0]
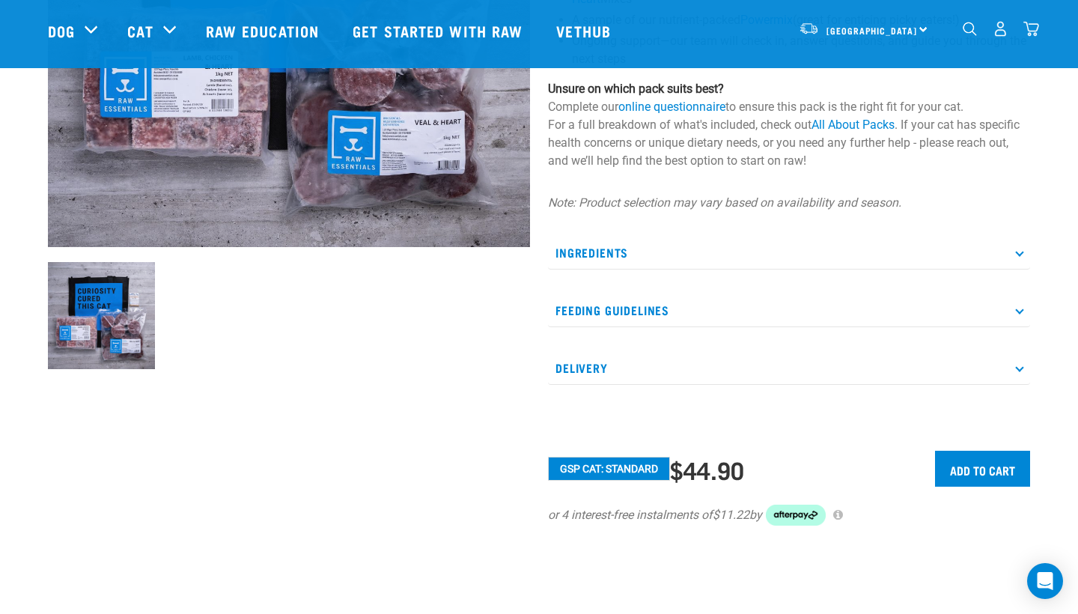
click at [703, 315] on p "Feeding Guidelines" at bounding box center [789, 310] width 482 height 34
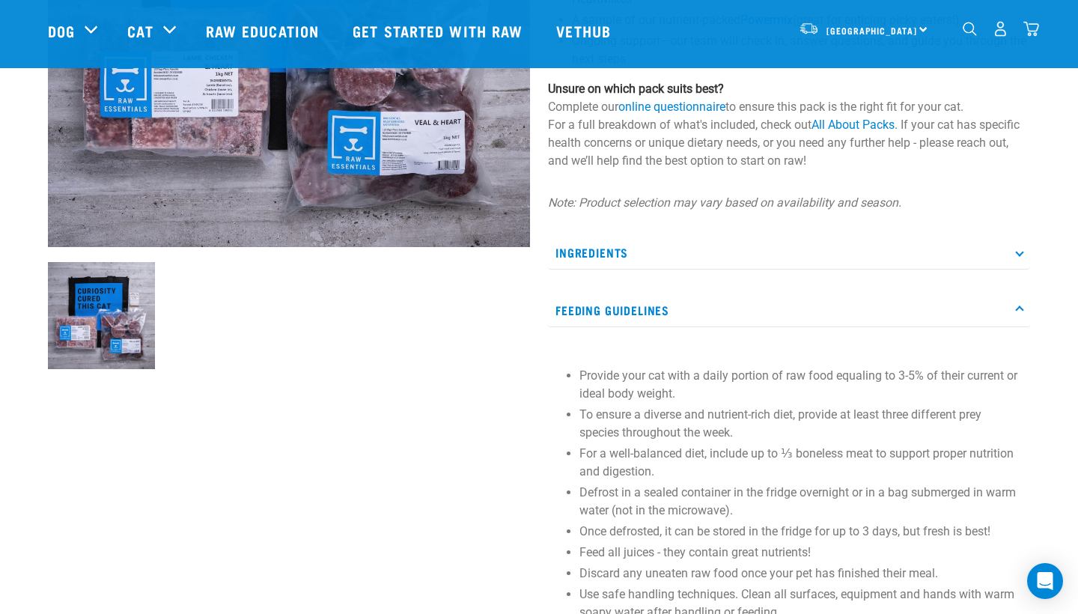
click at [703, 315] on p "Feeding Guidelines" at bounding box center [789, 310] width 482 height 34
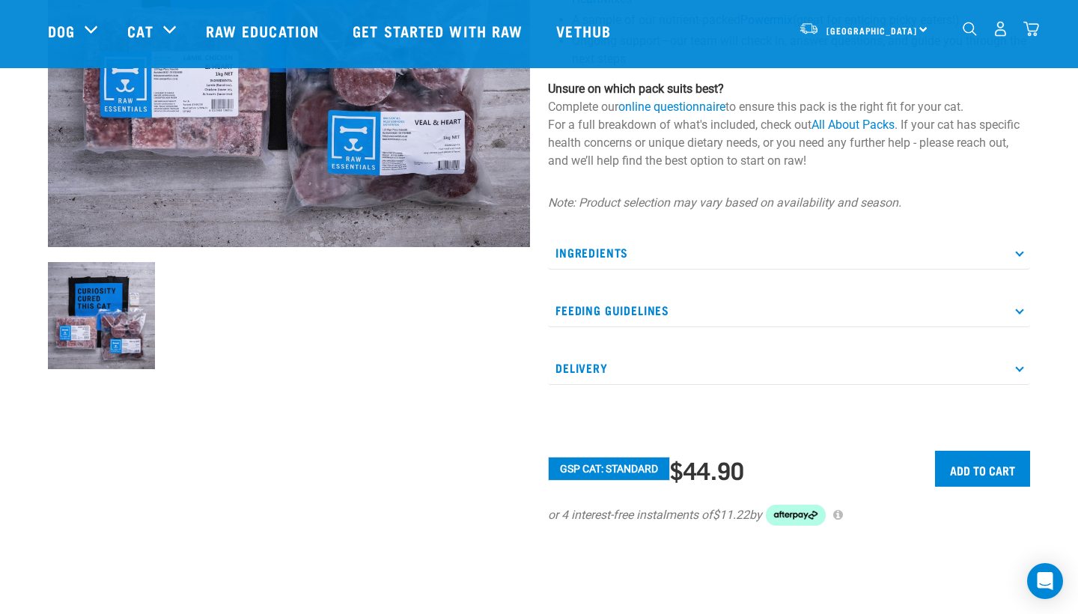
click at [746, 247] on p "Ingredients" at bounding box center [789, 253] width 482 height 34
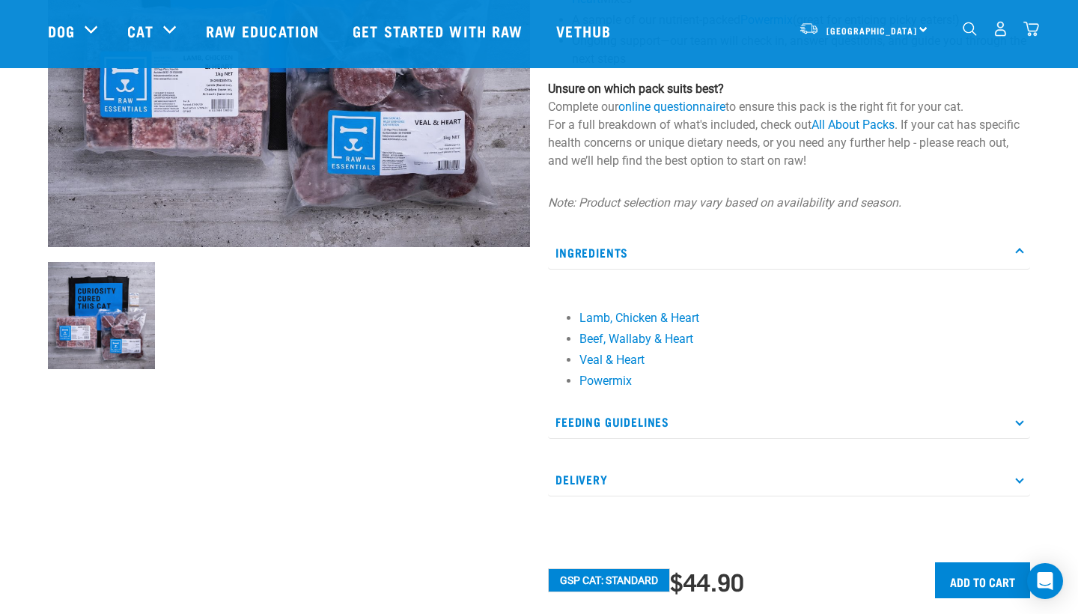
click at [746, 247] on p "Ingredients" at bounding box center [789, 253] width 482 height 34
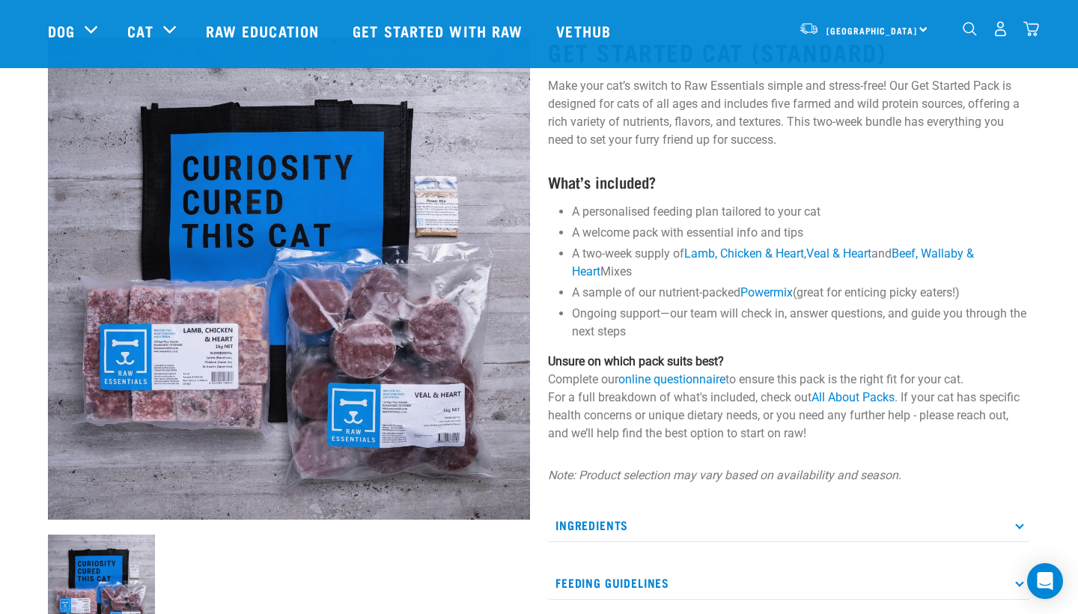
scroll to position [80, 0]
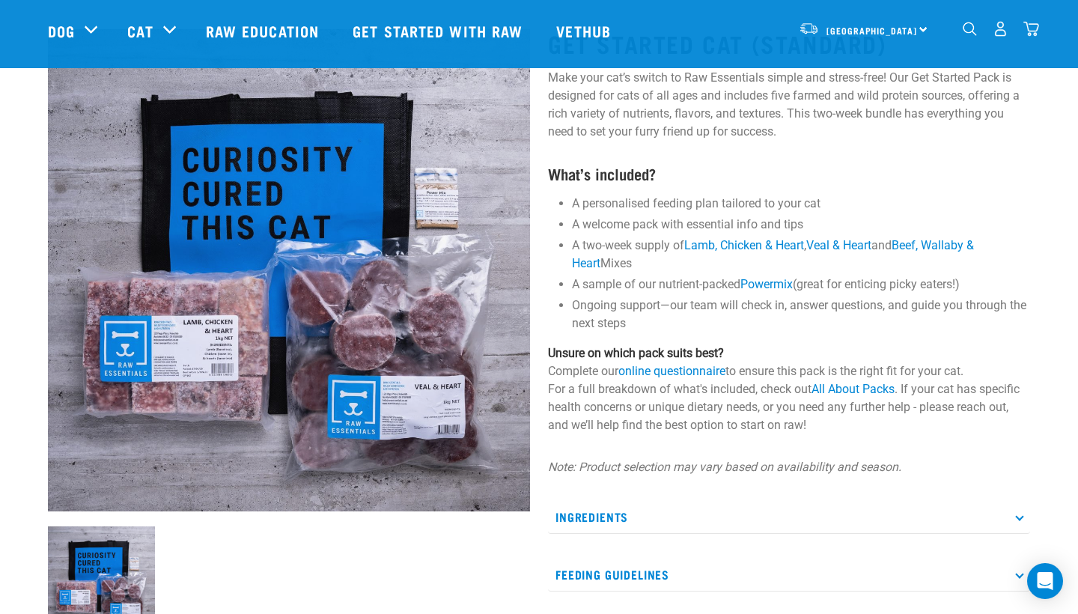
click at [1029, 36] on img "dropdown navigation" at bounding box center [1031, 29] width 16 height 16
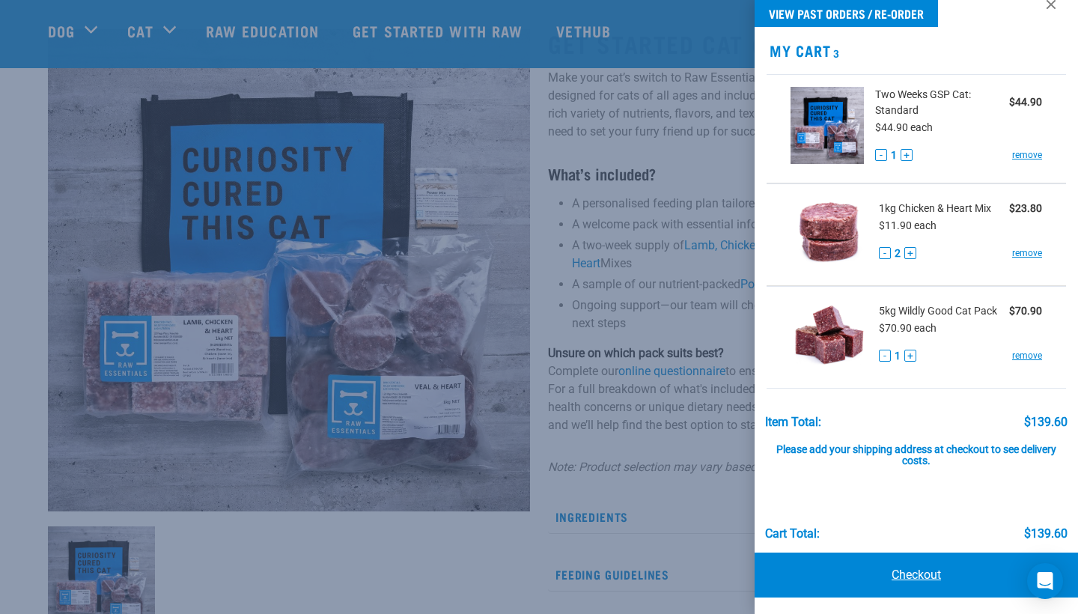
click at [926, 572] on link "Checkout" at bounding box center [915, 574] width 323 height 45
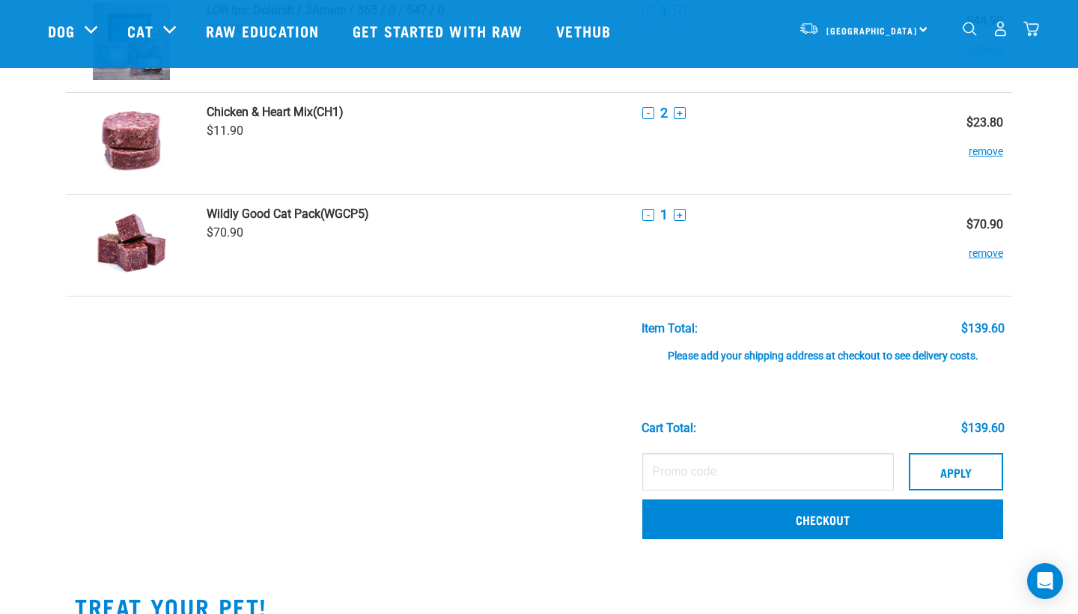
scroll to position [139, 0]
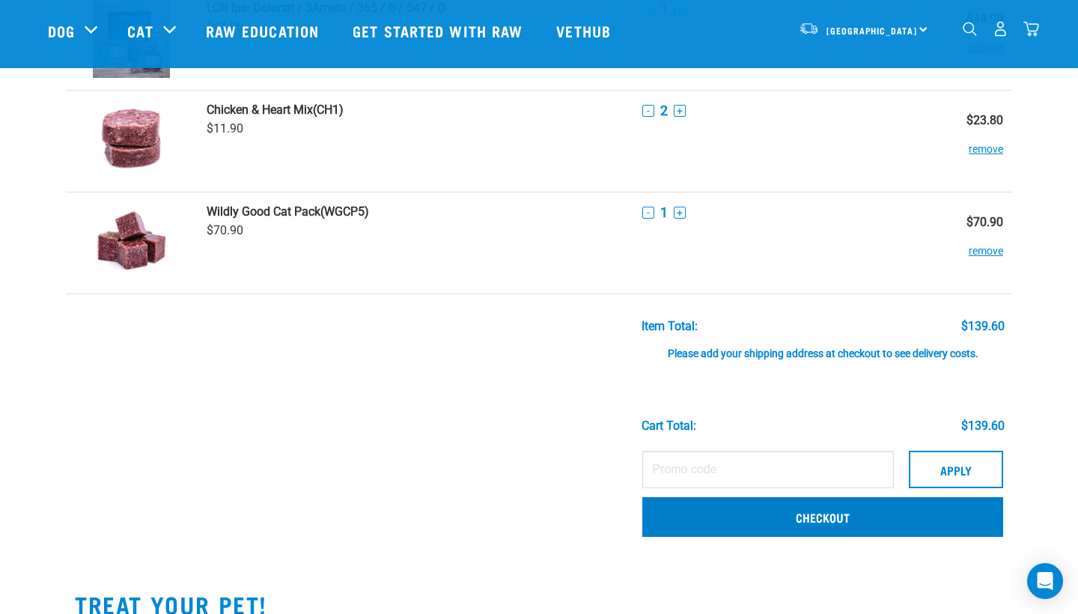
click at [808, 530] on link "Checkout" at bounding box center [822, 516] width 361 height 39
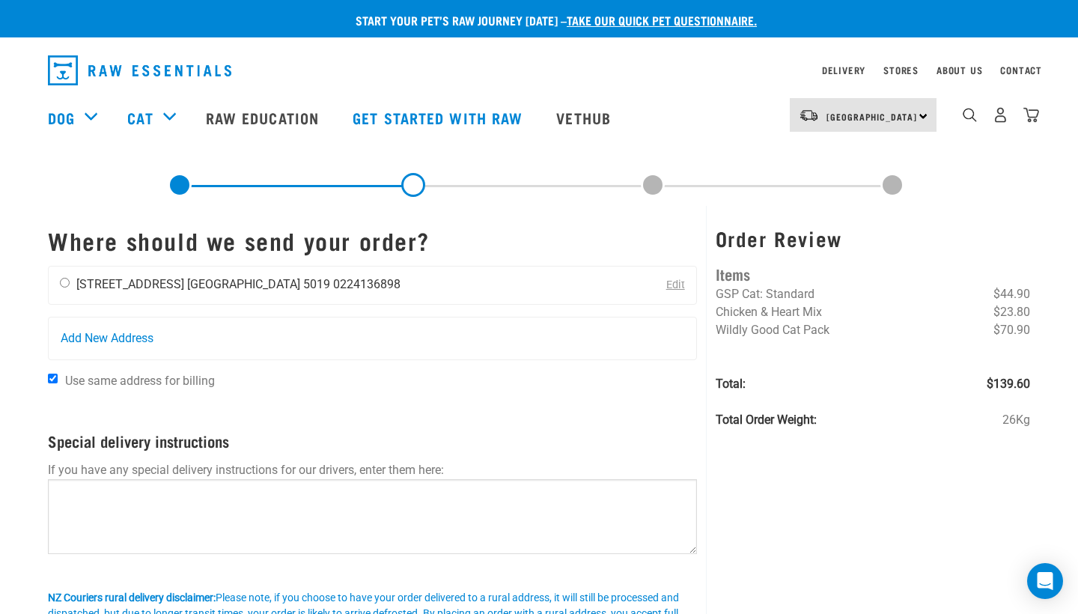
click at [64, 284] on input "radio" at bounding box center [65, 283] width 10 height 10
radio input "true"
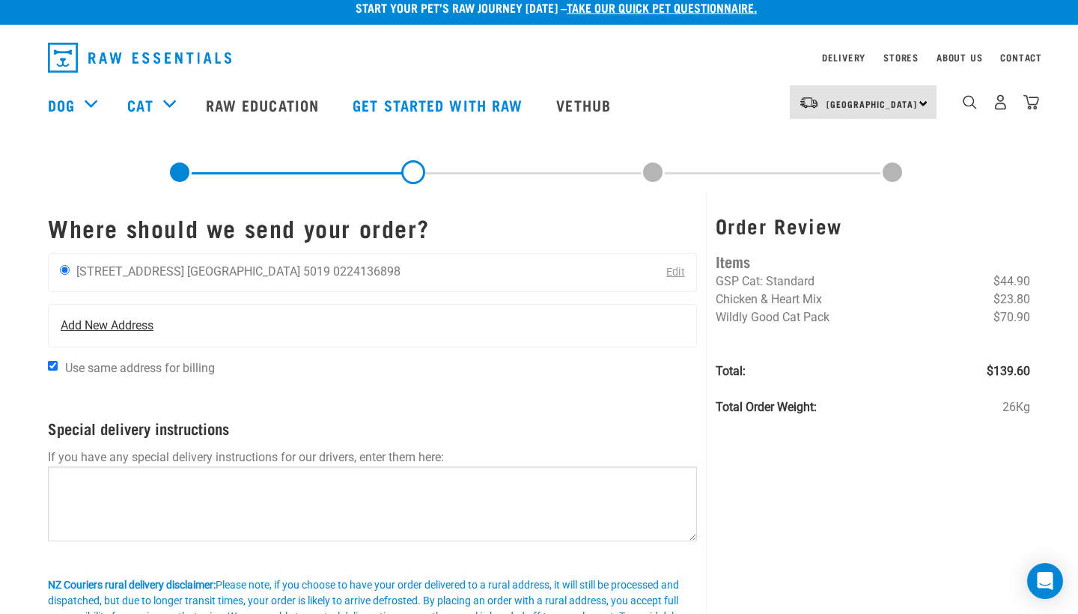
scroll to position [15, 0]
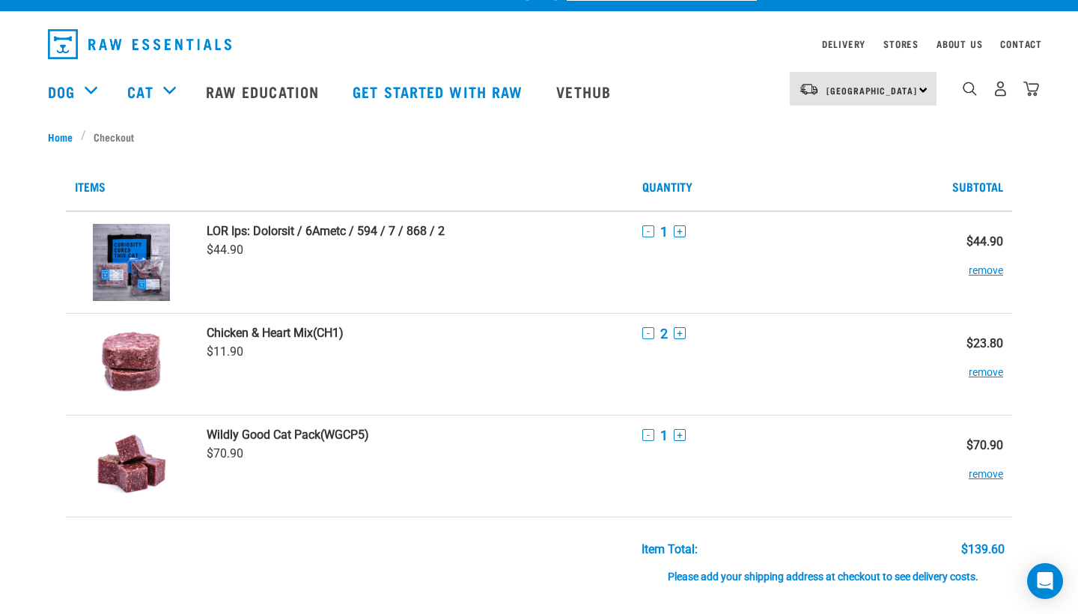
scroll to position [31, 0]
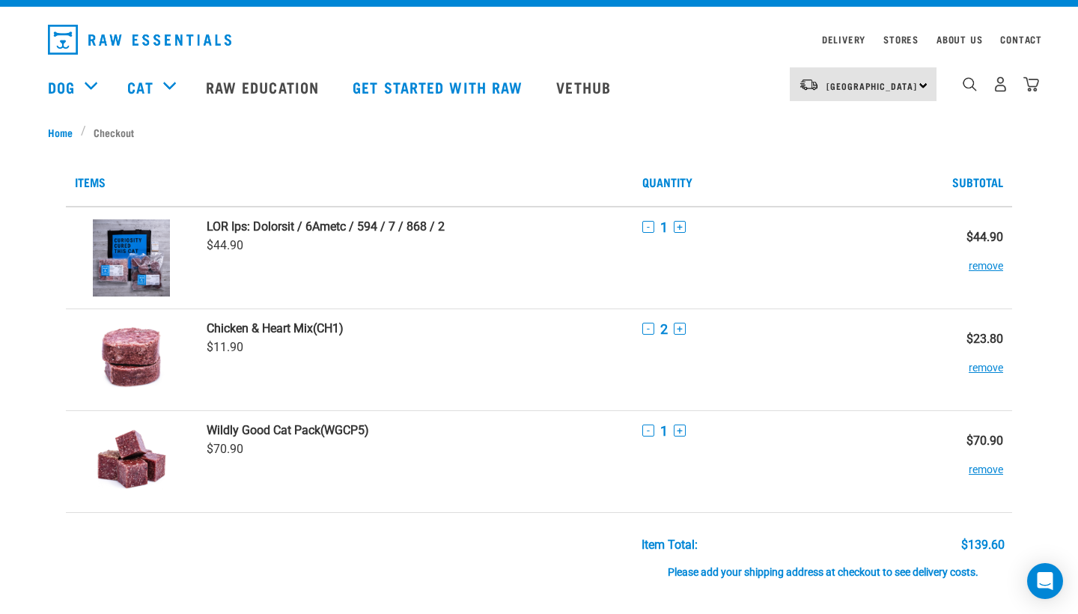
click at [650, 333] on button "-" at bounding box center [648, 329] width 12 height 12
click at [984, 370] on button "remove" at bounding box center [986, 360] width 34 height 29
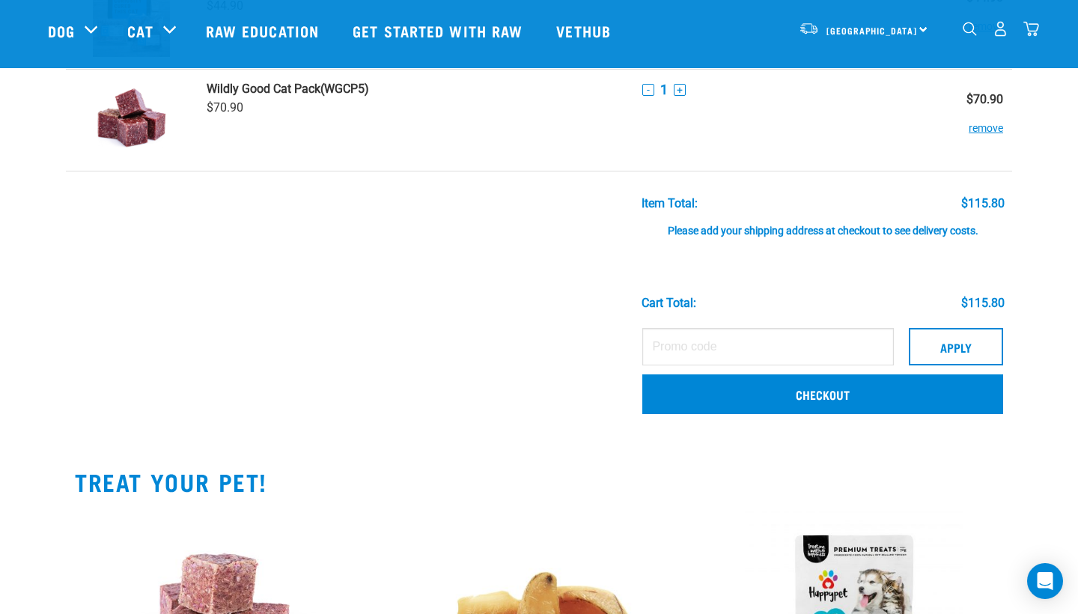
scroll to position [171, 0]
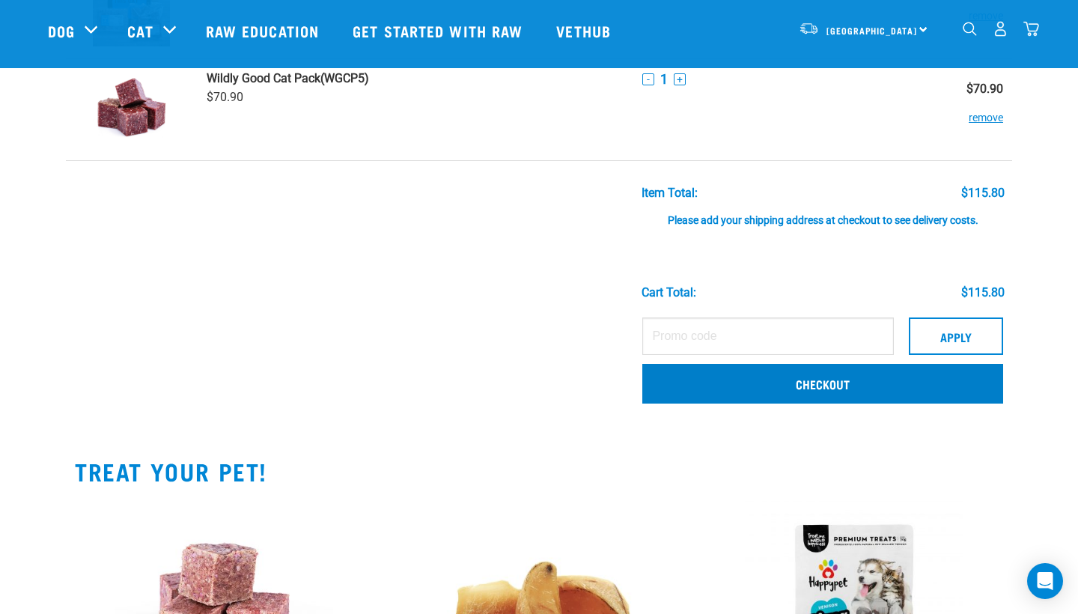
click at [864, 395] on link "Checkout" at bounding box center [822, 383] width 361 height 39
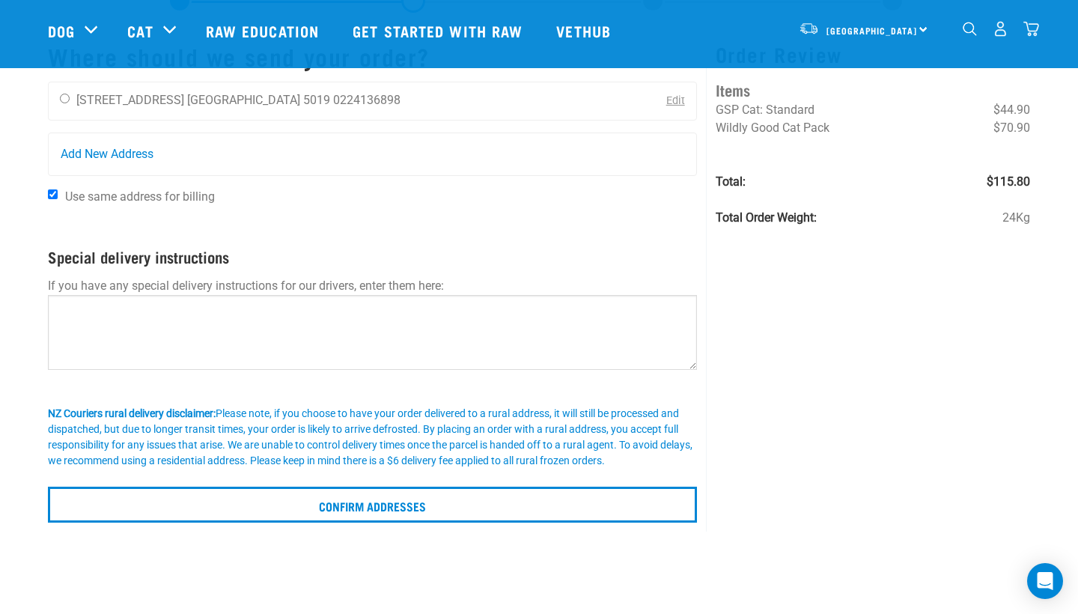
scroll to position [77, 0]
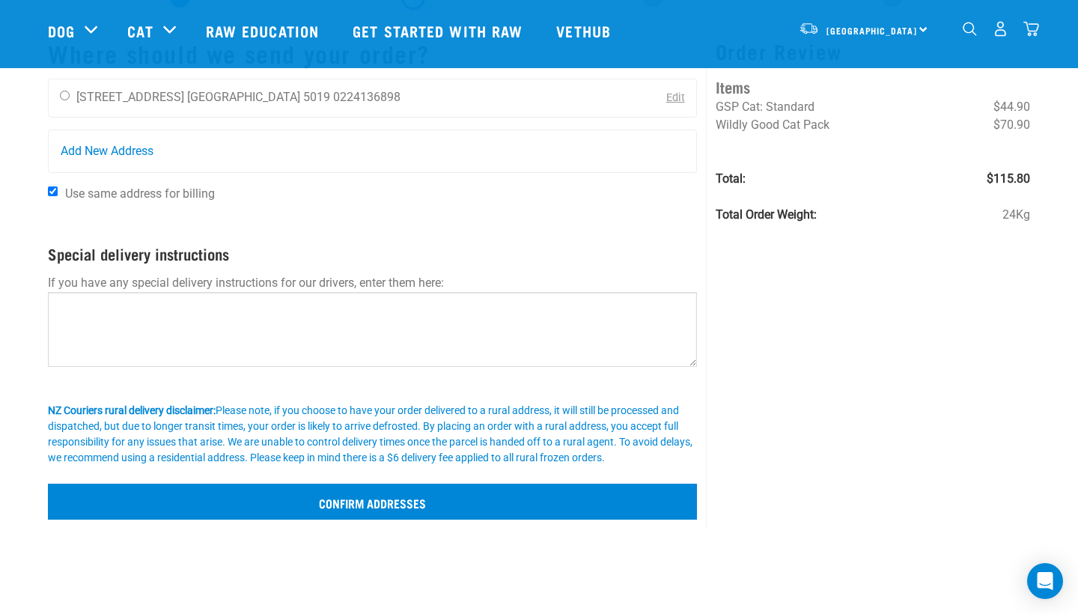
click at [345, 516] on input "Confirm addresses" at bounding box center [372, 502] width 649 height 36
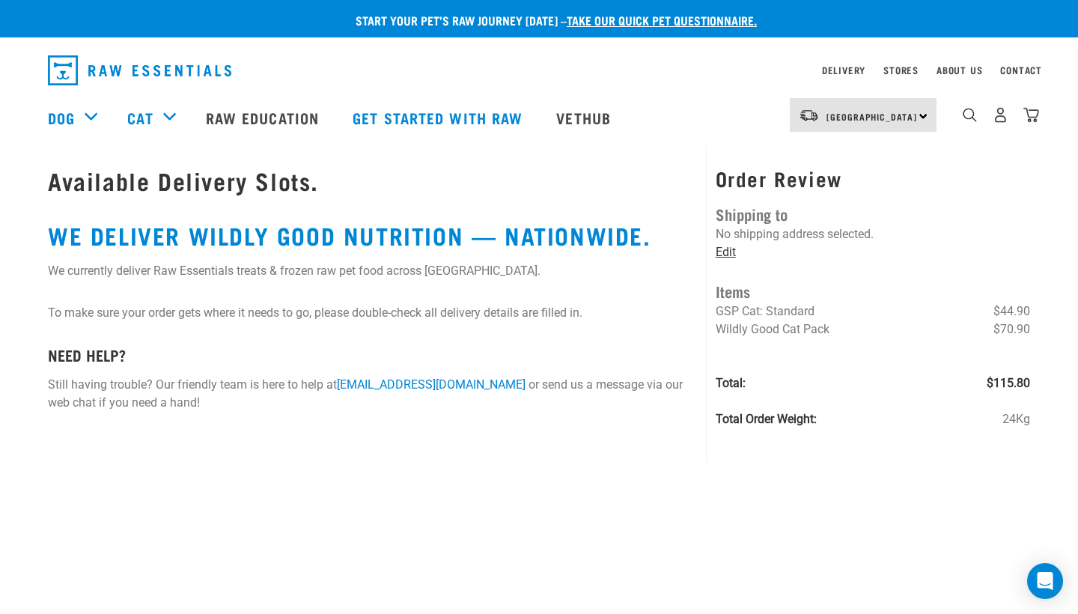
click at [720, 254] on link "Edit" at bounding box center [726, 252] width 20 height 14
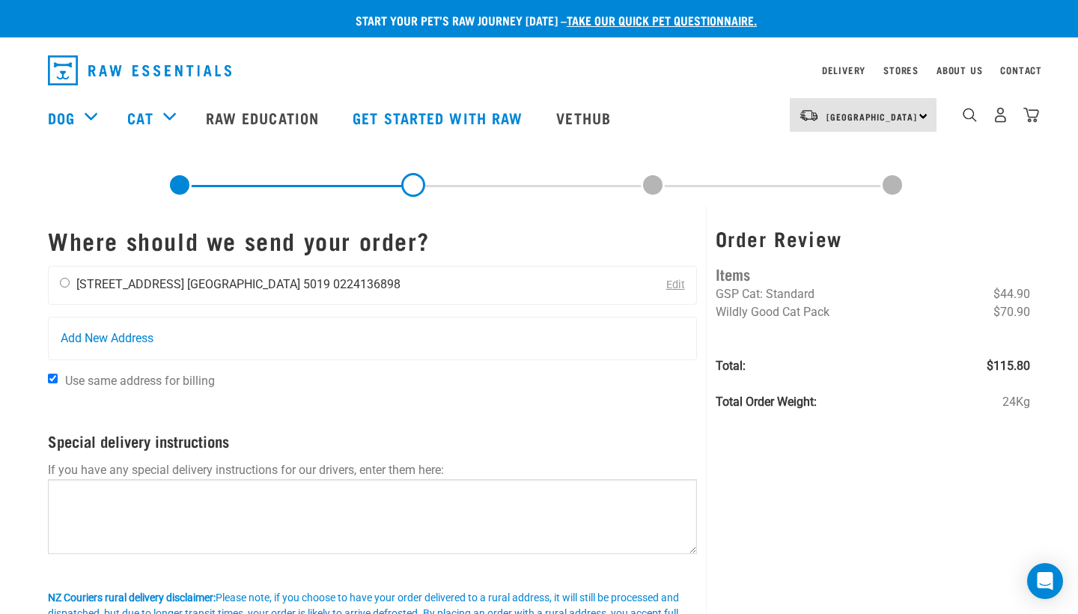
click at [66, 284] on input "radio" at bounding box center [65, 283] width 10 height 10
radio input "true"
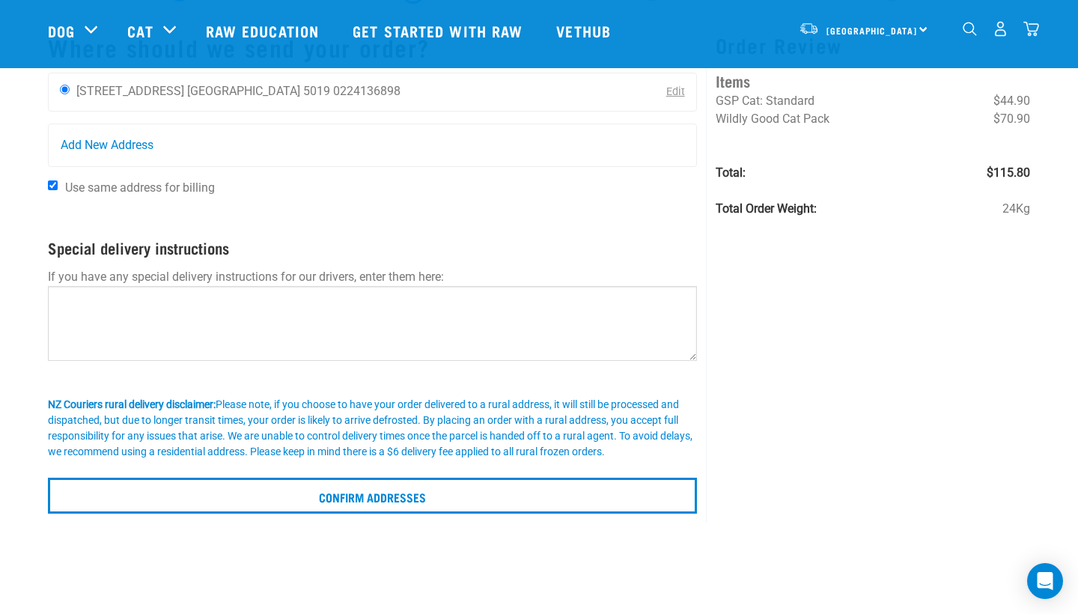
scroll to position [92, 0]
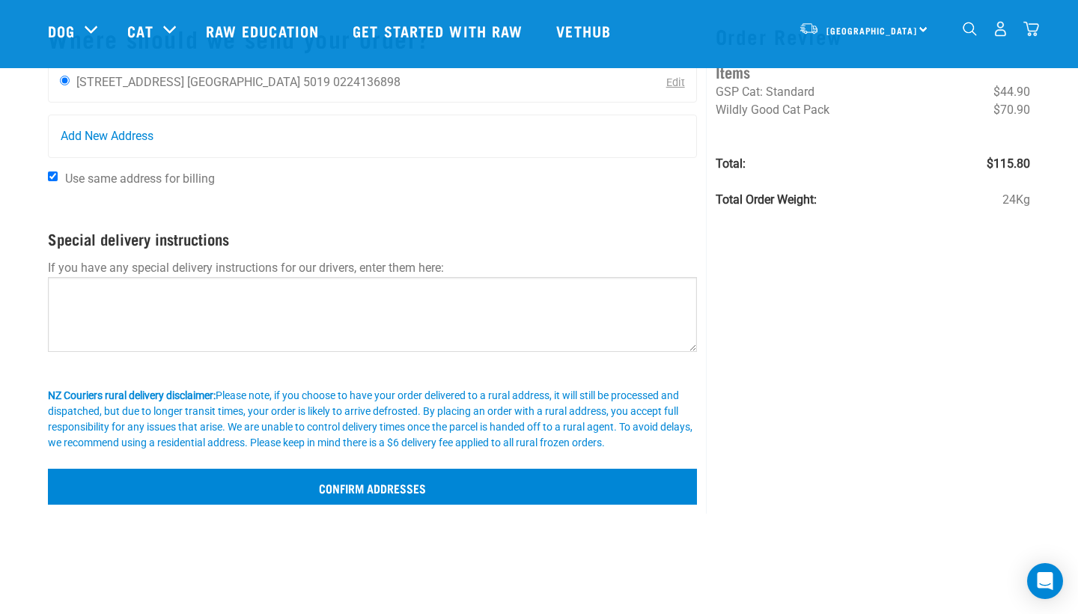
click at [432, 501] on input "Confirm addresses" at bounding box center [372, 487] width 649 height 36
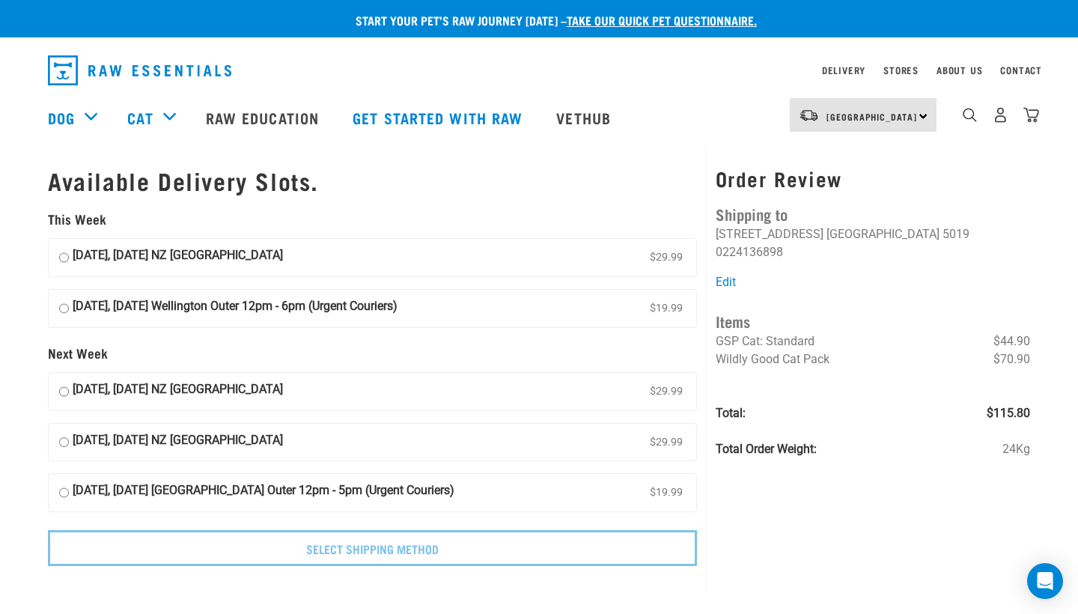
click at [64, 251] on input "[DATE], [DATE] NZ [GEOGRAPHIC_DATA] $29.99" at bounding box center [64, 257] width 10 height 22
radio input "true"
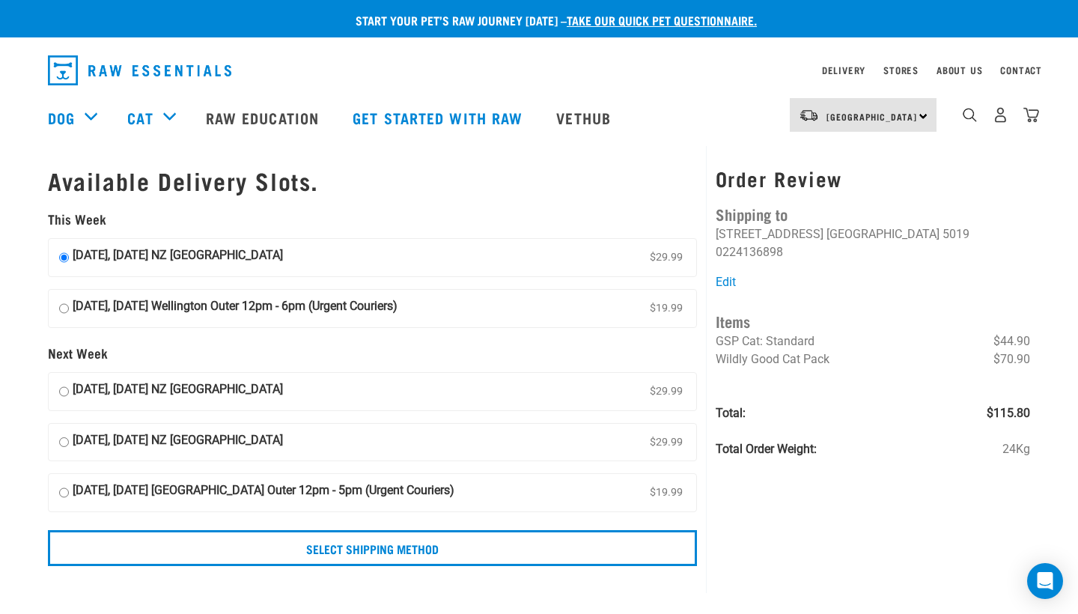
click at [65, 302] on input "24 August, Sunday Wellington Outer 12pm - 6pm (Urgent Couriers) $19.99" at bounding box center [64, 308] width 10 height 22
radio input "true"
click at [63, 251] on input "22 August, Friday NZ Couriers North Island $29.99" at bounding box center [64, 257] width 10 height 22
radio input "true"
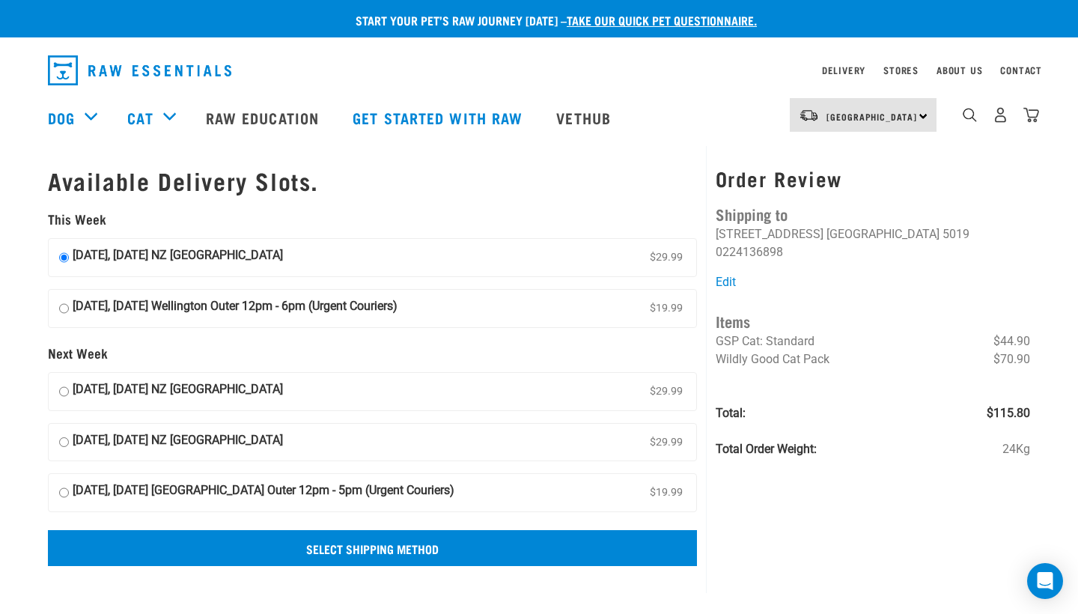
click at [386, 543] on input "Select Shipping Method" at bounding box center [372, 548] width 649 height 36
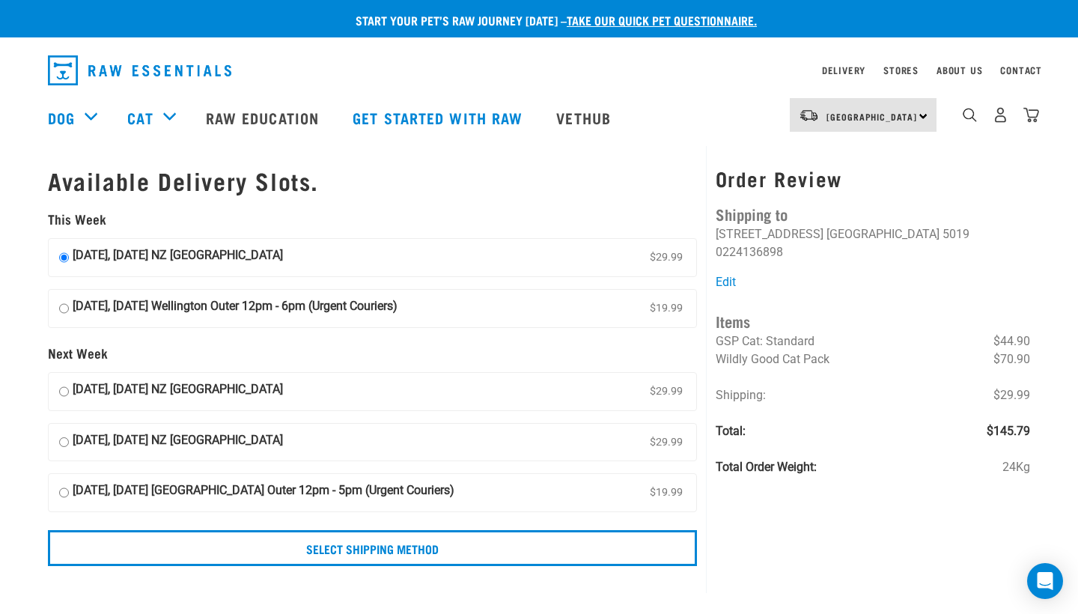
click at [65, 303] on input "[DATE], [DATE] Wellington Outer 12pm - 6pm (Urgent Couriers) $19.99" at bounding box center [64, 308] width 10 height 22
radio input "true"
click at [64, 251] on input "[DATE], [DATE] NZ [GEOGRAPHIC_DATA] $29.99" at bounding box center [64, 257] width 10 height 22
radio input "true"
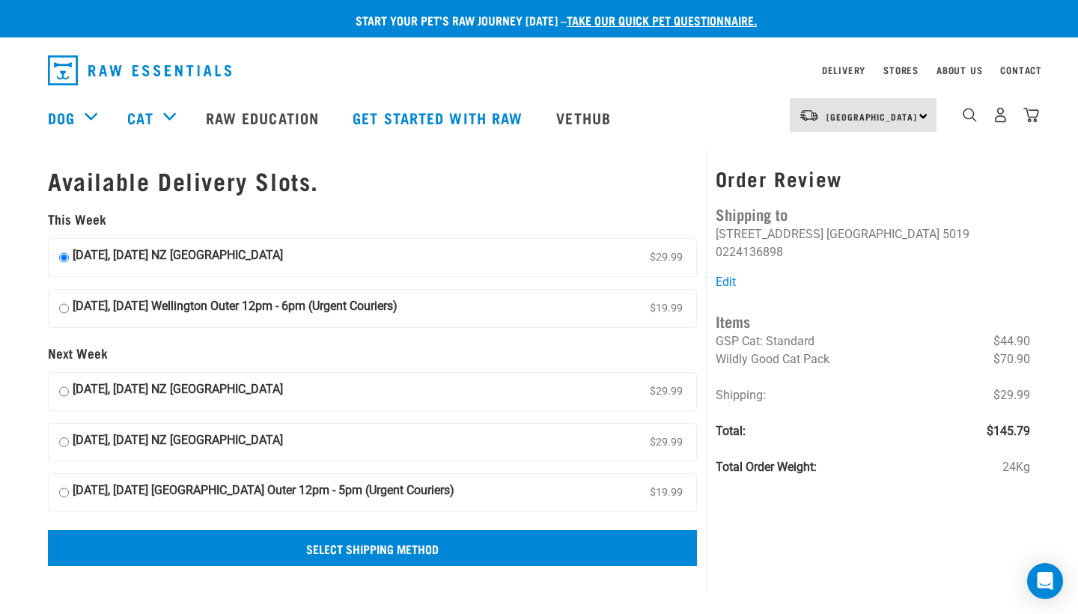
click at [344, 560] on input "Select Shipping Method" at bounding box center [372, 548] width 649 height 36
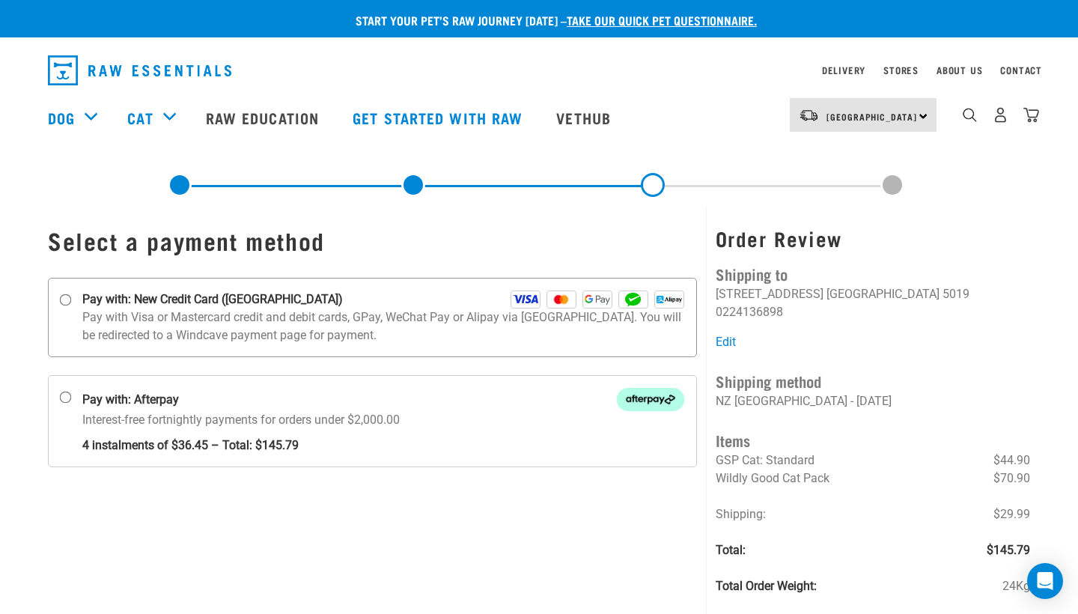
click at [66, 299] on input "Pay with: New Credit Card (Windcave)" at bounding box center [66, 300] width 12 height 12
radio input "true"
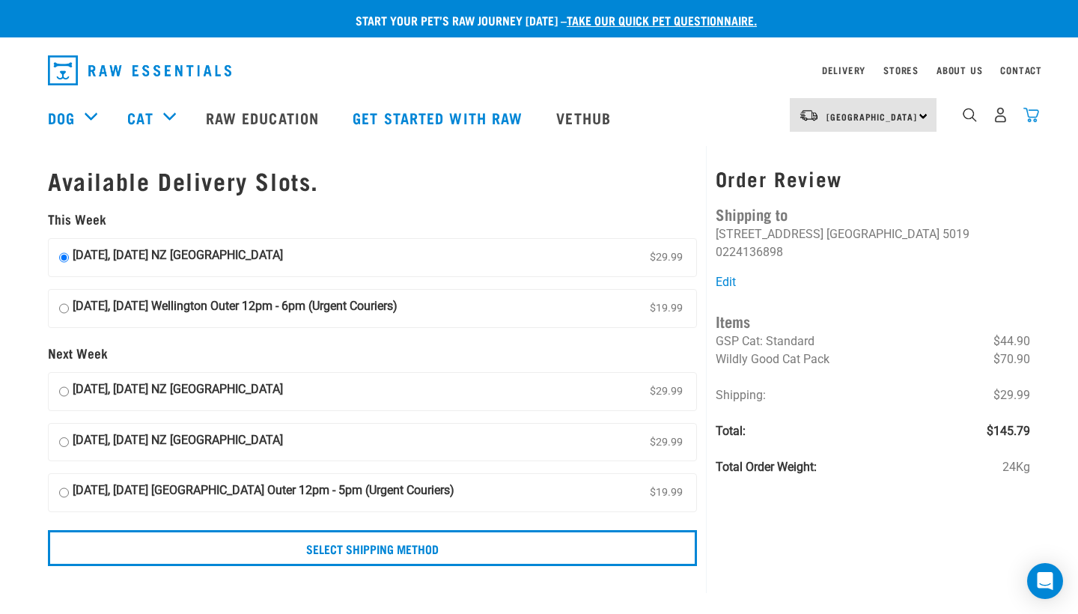
click at [1029, 119] on img "dropdown navigation" at bounding box center [1031, 115] width 16 height 16
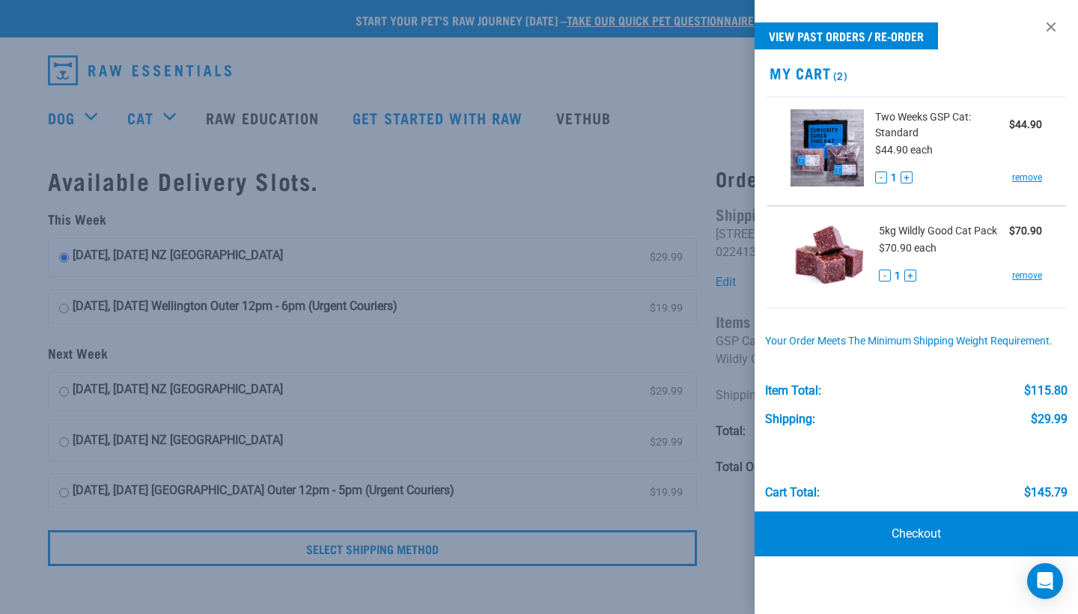
click at [548, 201] on div at bounding box center [539, 307] width 1078 height 614
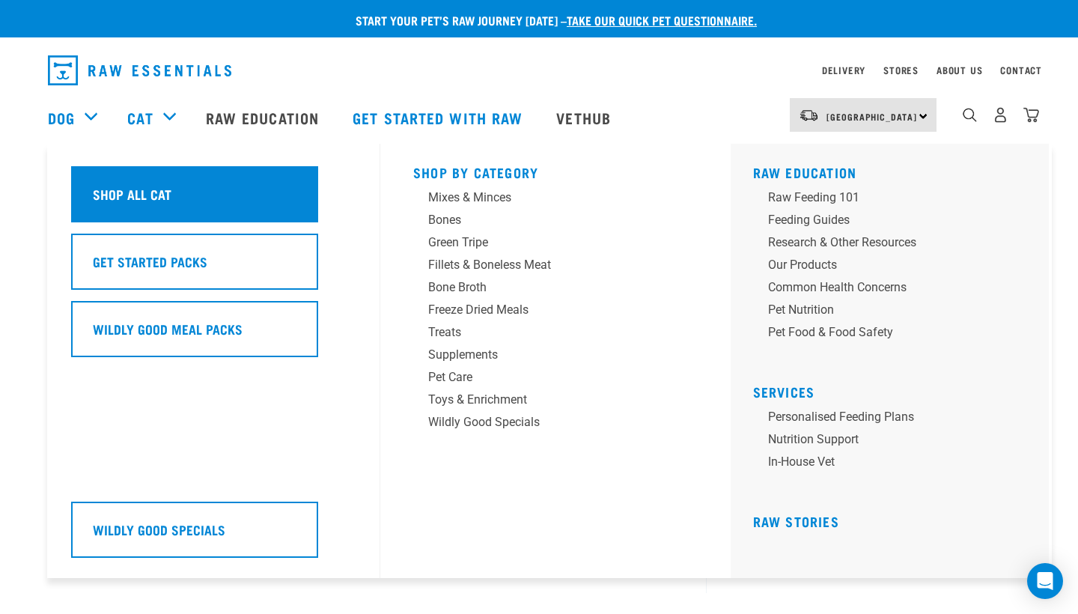
click at [145, 187] on h5 "Shop All Cat" at bounding box center [132, 193] width 79 height 19
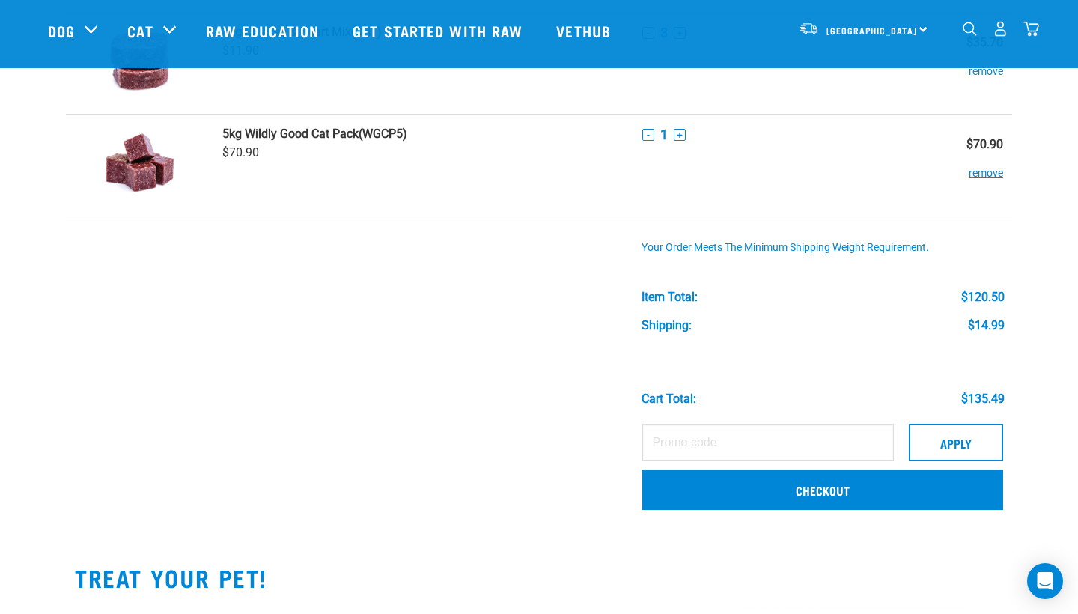
scroll to position [223, 0]
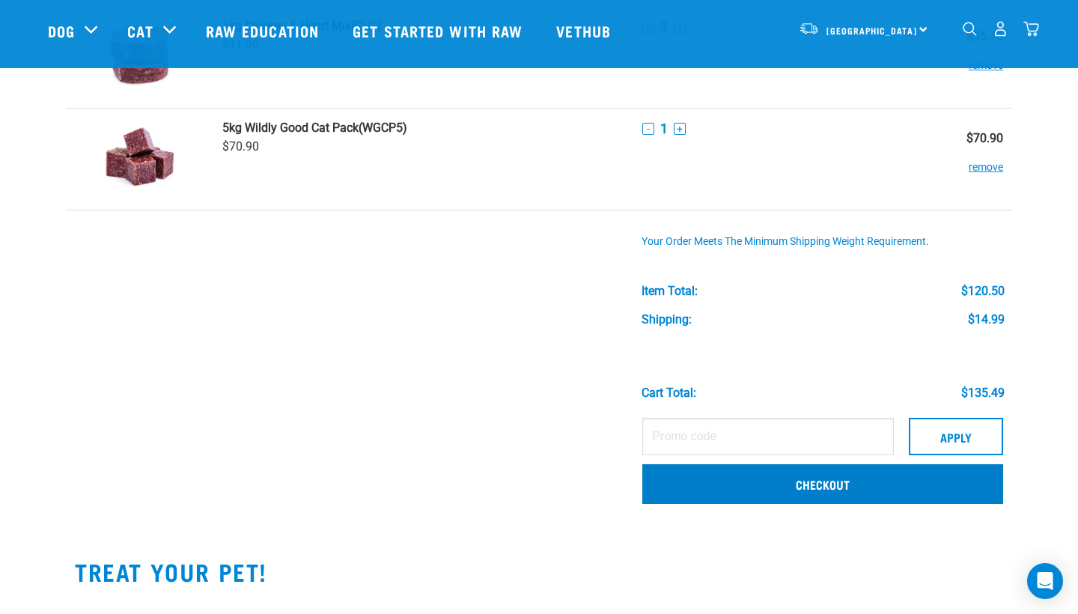
click at [689, 490] on link "Checkout" at bounding box center [822, 483] width 361 height 39
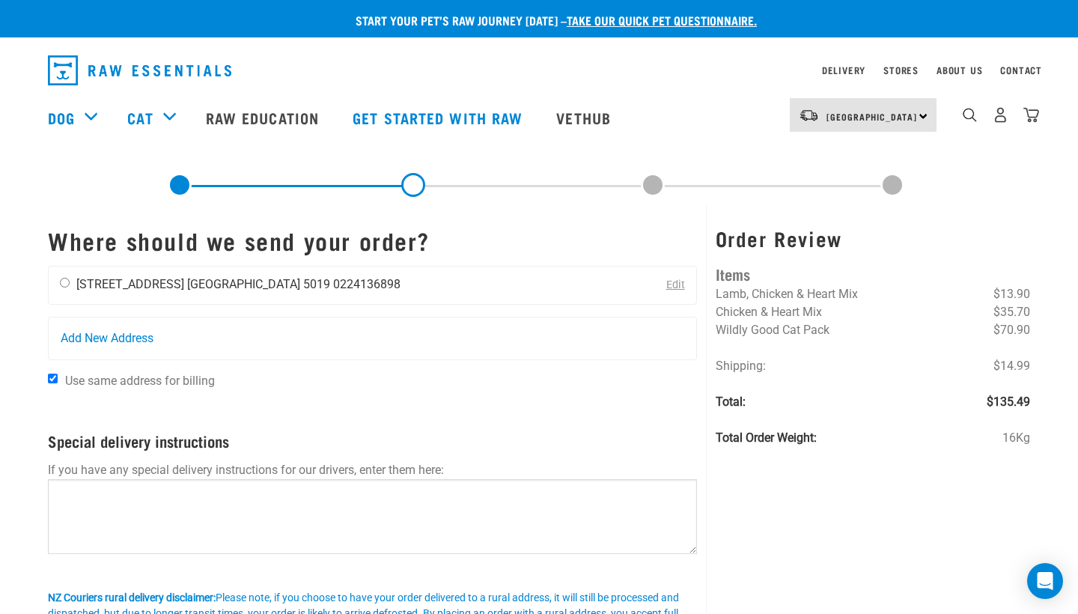
click at [65, 281] on input "radio" at bounding box center [65, 283] width 10 height 10
radio input "true"
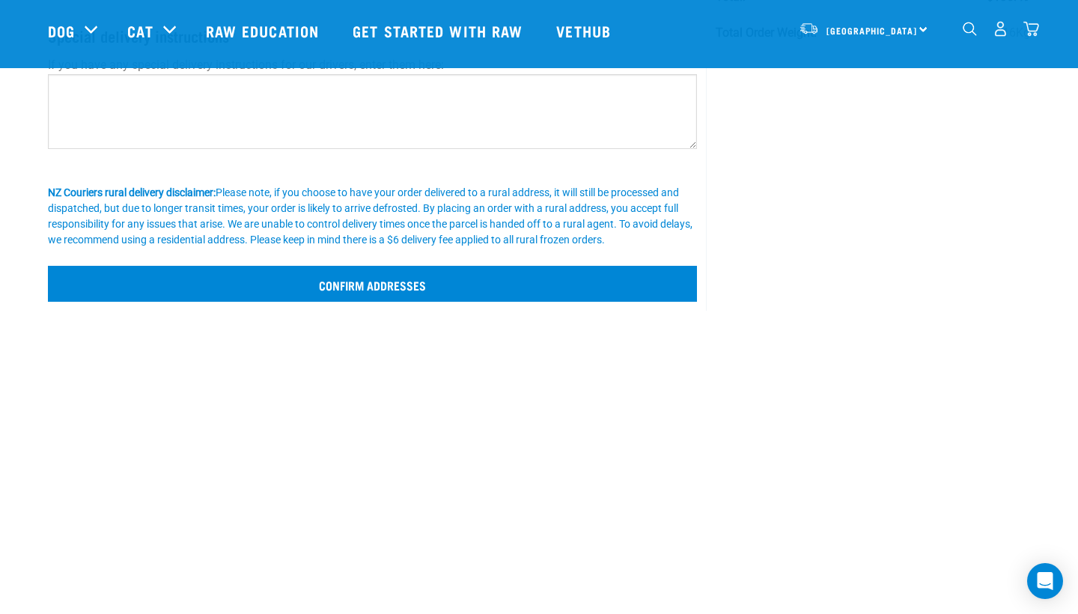
scroll to position [301, 0]
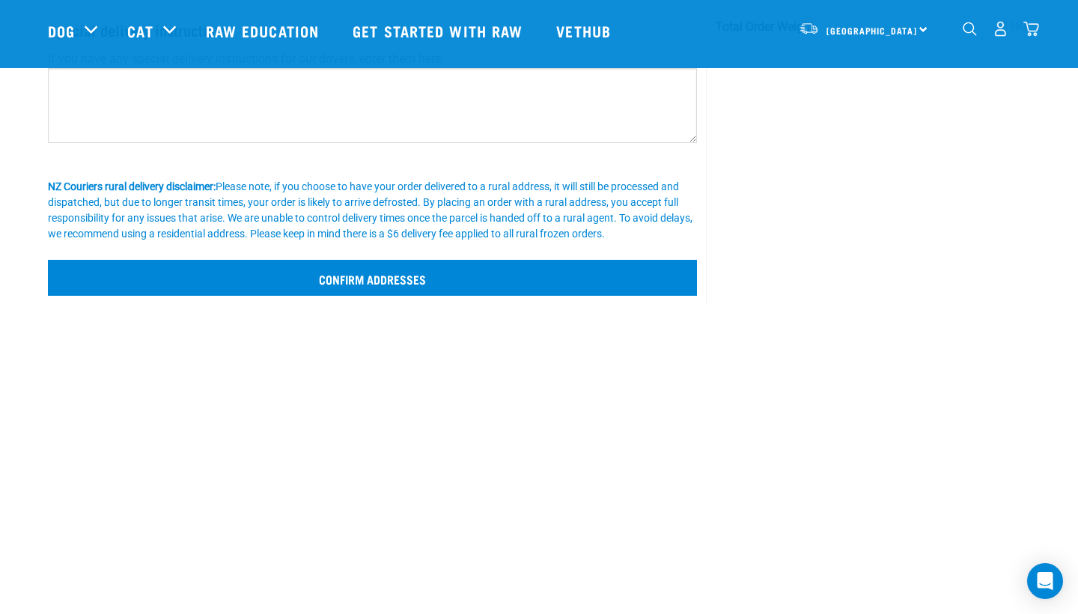
click at [372, 289] on input "Confirm addresses" at bounding box center [372, 278] width 649 height 36
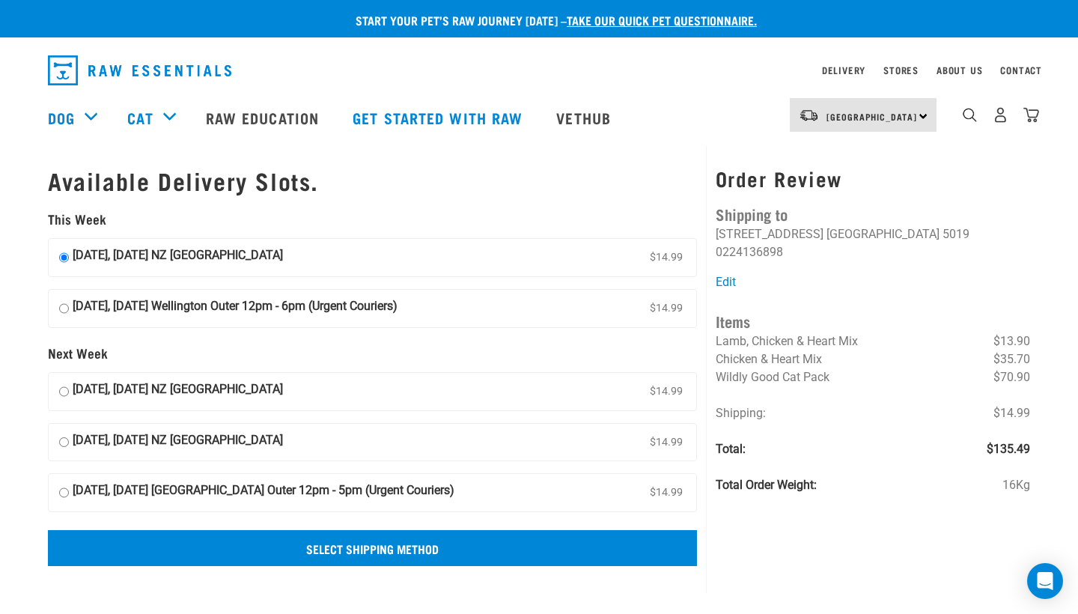
click at [374, 546] on input "Select Shipping Method" at bounding box center [372, 548] width 649 height 36
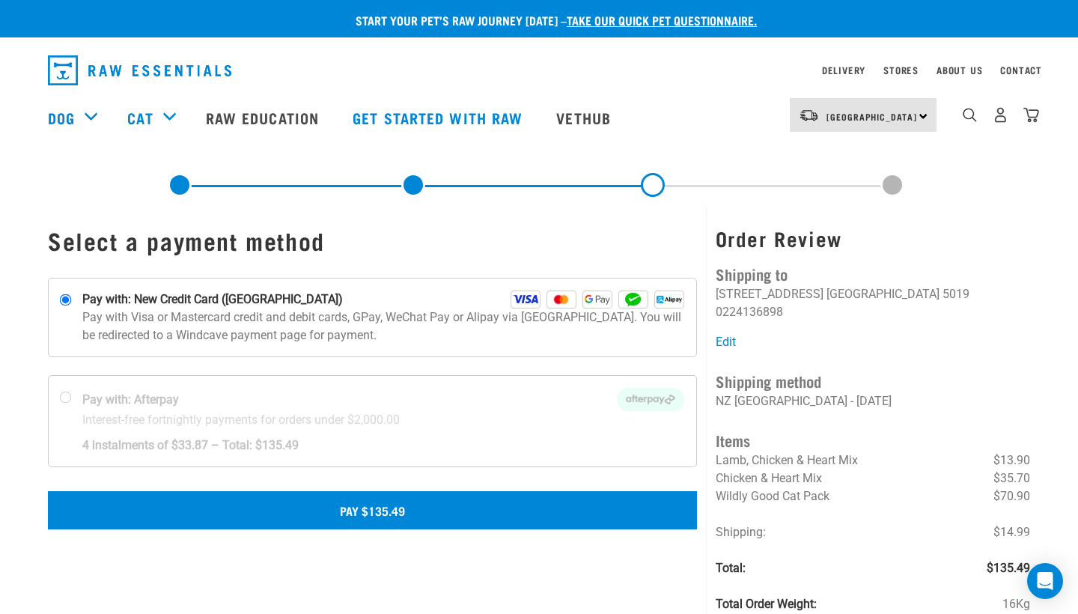
click at [406, 512] on button "Pay $135.49" at bounding box center [372, 509] width 649 height 37
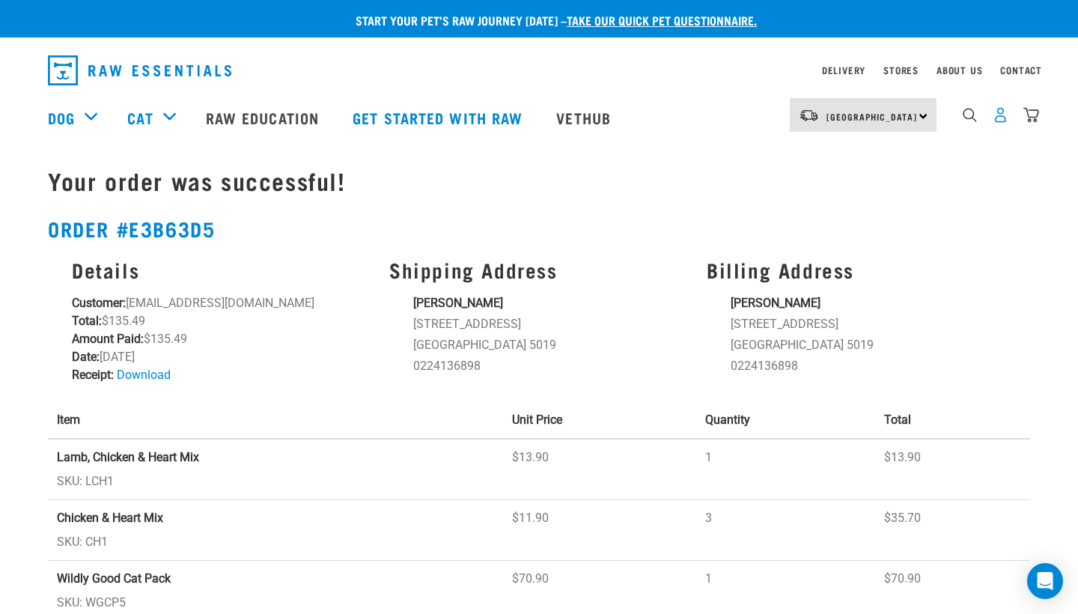
click at [1000, 121] on img "dropdown navigation" at bounding box center [1001, 115] width 16 height 16
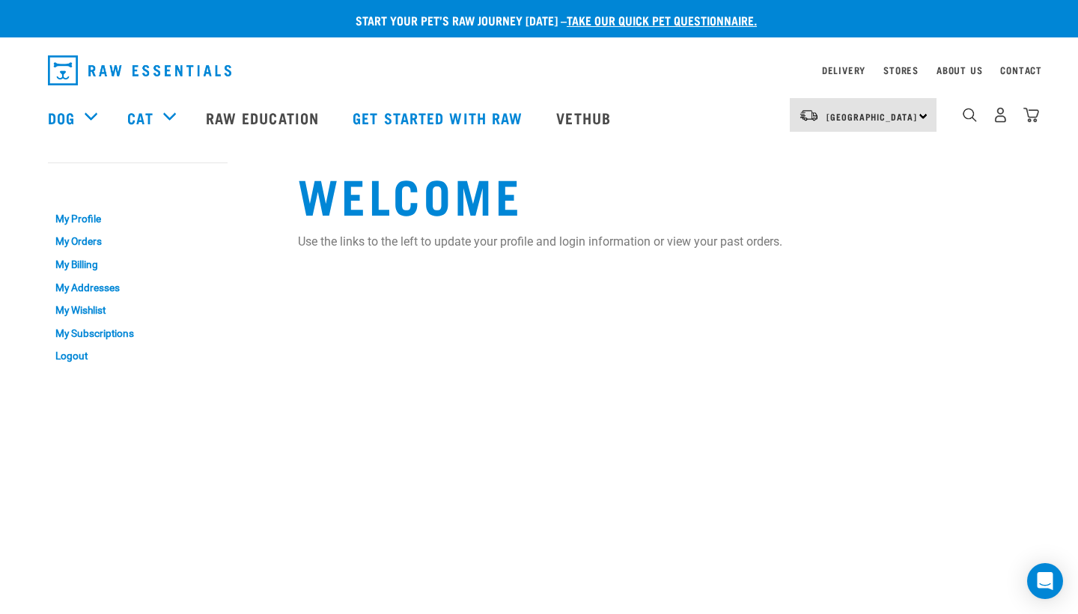
scroll to position [1, 0]
